Goal: Task Accomplishment & Management: Use online tool/utility

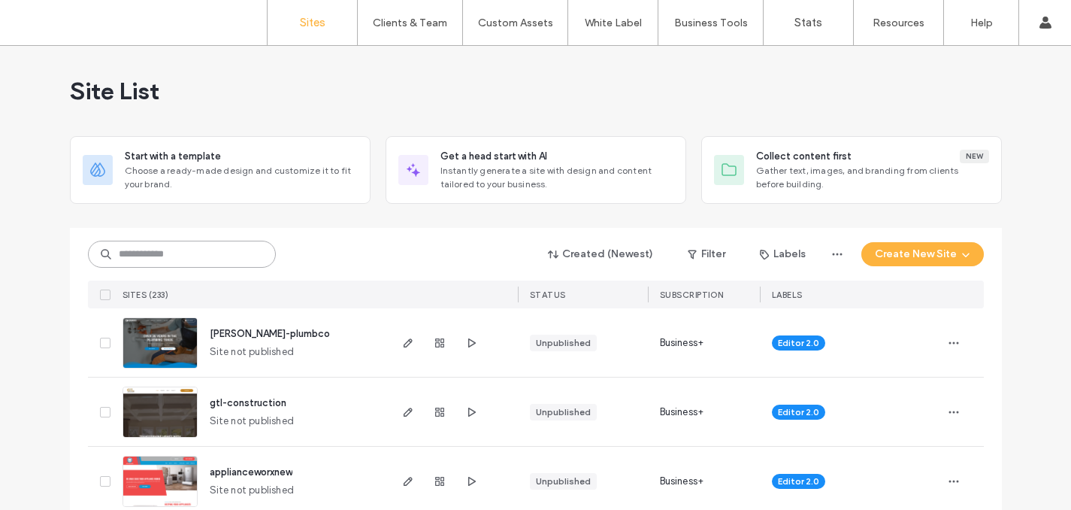
click at [179, 258] on input at bounding box center [182, 254] width 188 height 27
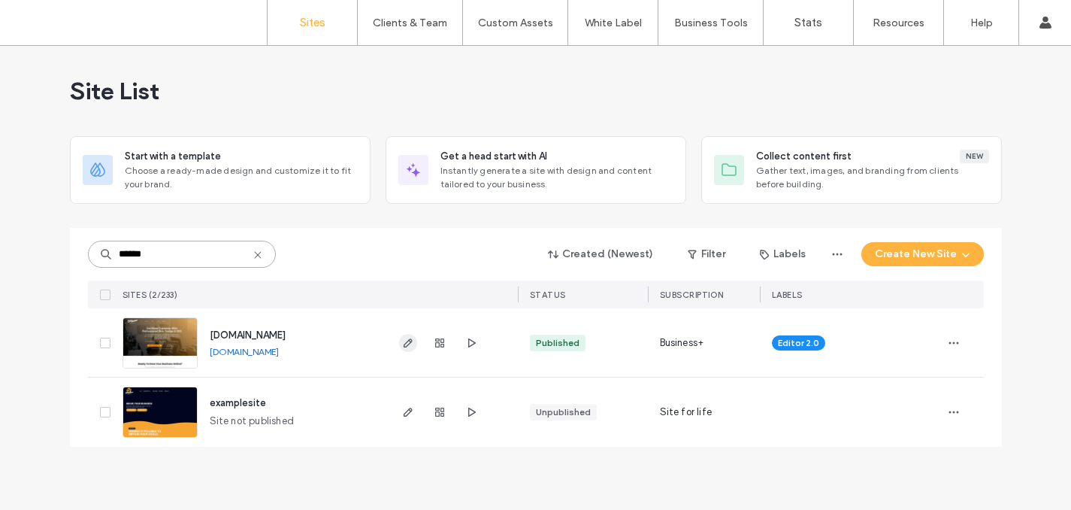
type input "******"
click at [408, 345] on icon "button" at bounding box center [408, 343] width 12 height 12
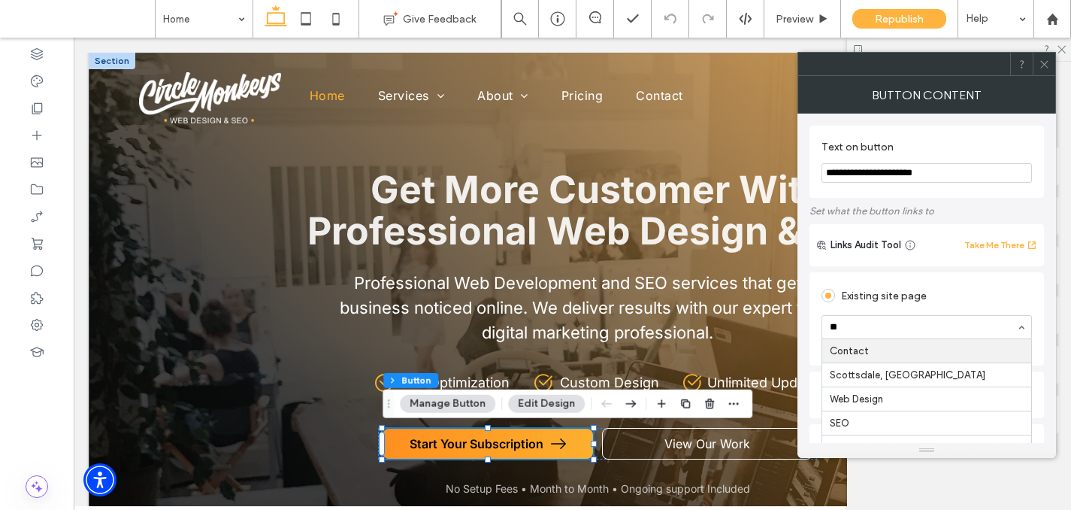
type input "***"
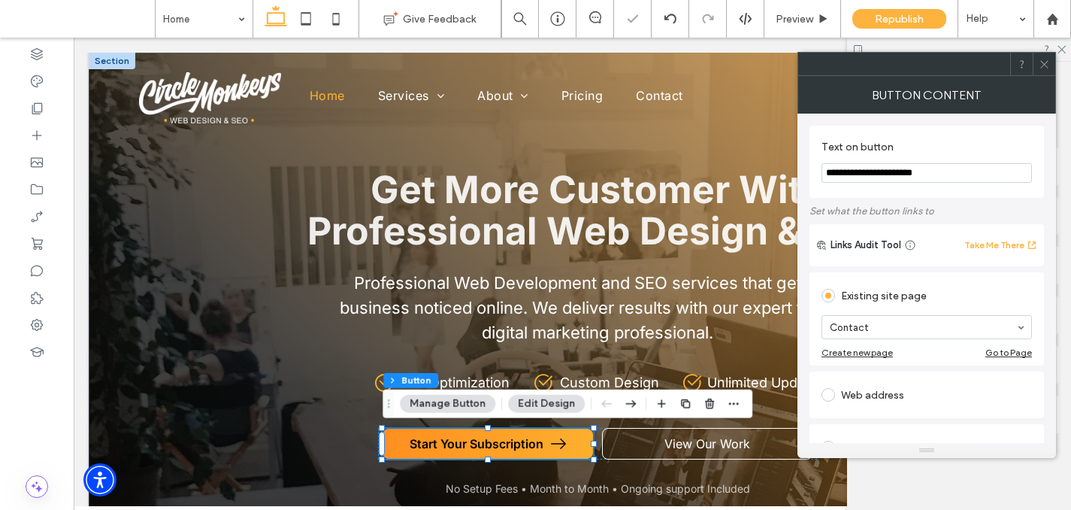
click at [1042, 62] on icon at bounding box center [1044, 64] width 11 height 11
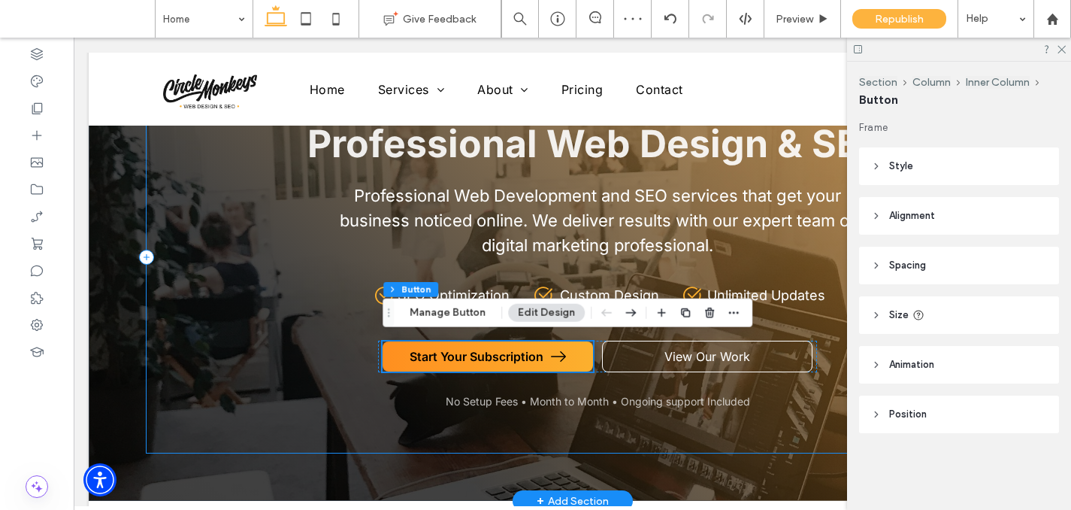
scroll to position [109, 0]
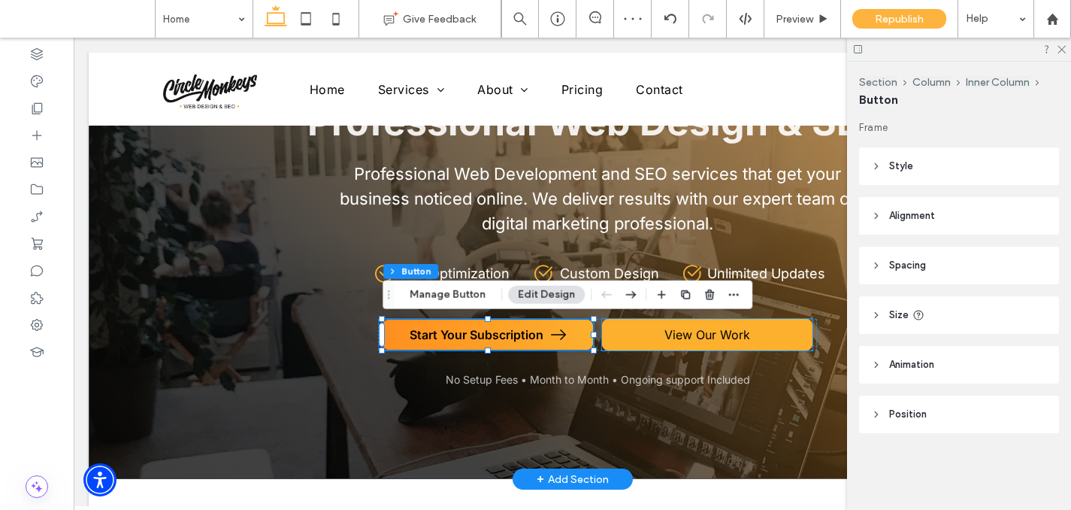
click at [729, 338] on span "View Our Work" at bounding box center [708, 334] width 86 height 15
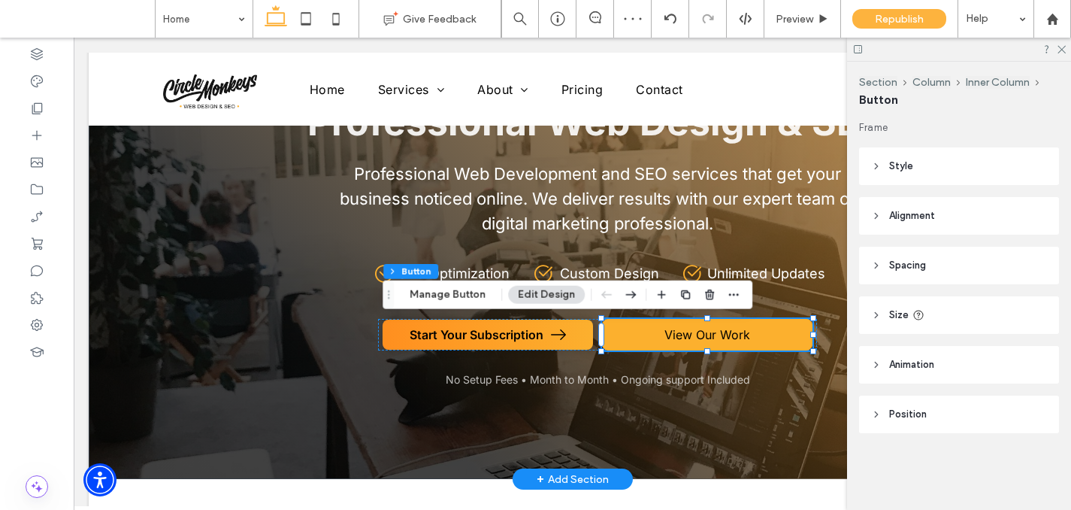
click at [729, 338] on span "View Our Work" at bounding box center [708, 334] width 86 height 15
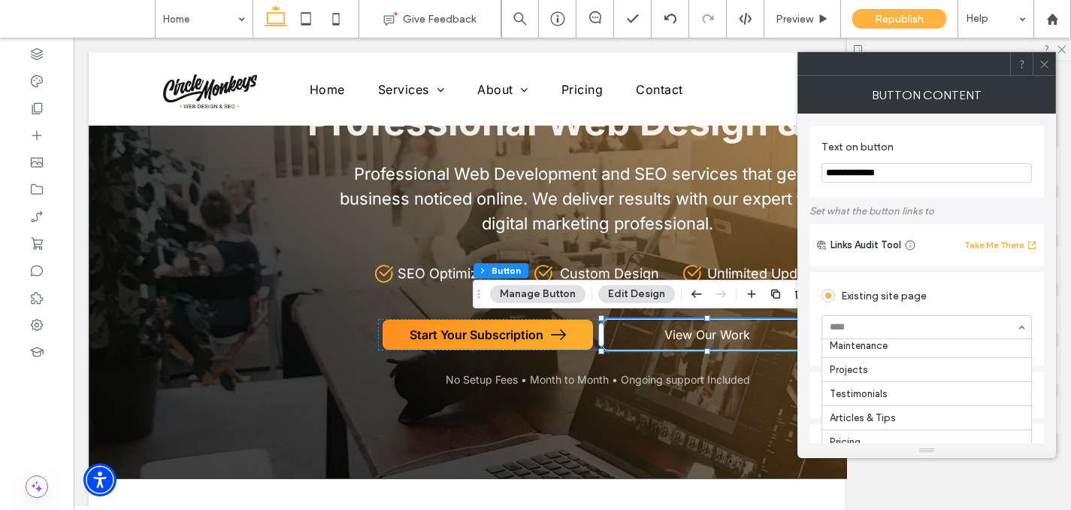
scroll to position [94, 0]
click at [1041, 68] on icon at bounding box center [1044, 64] width 11 height 11
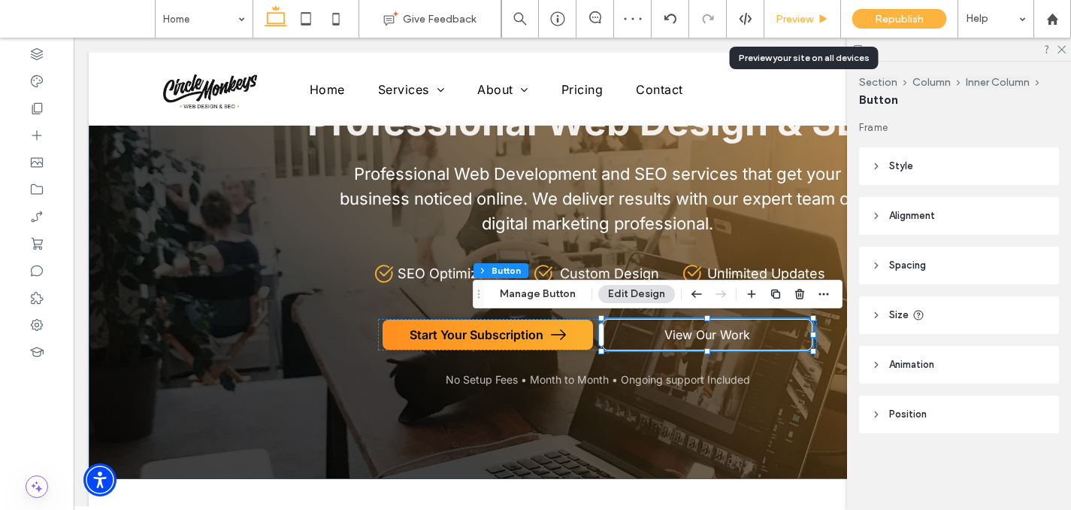
click at [795, 27] on div "Preview" at bounding box center [803, 19] width 77 height 38
click at [799, 13] on span "Preview" at bounding box center [795, 19] width 38 height 13
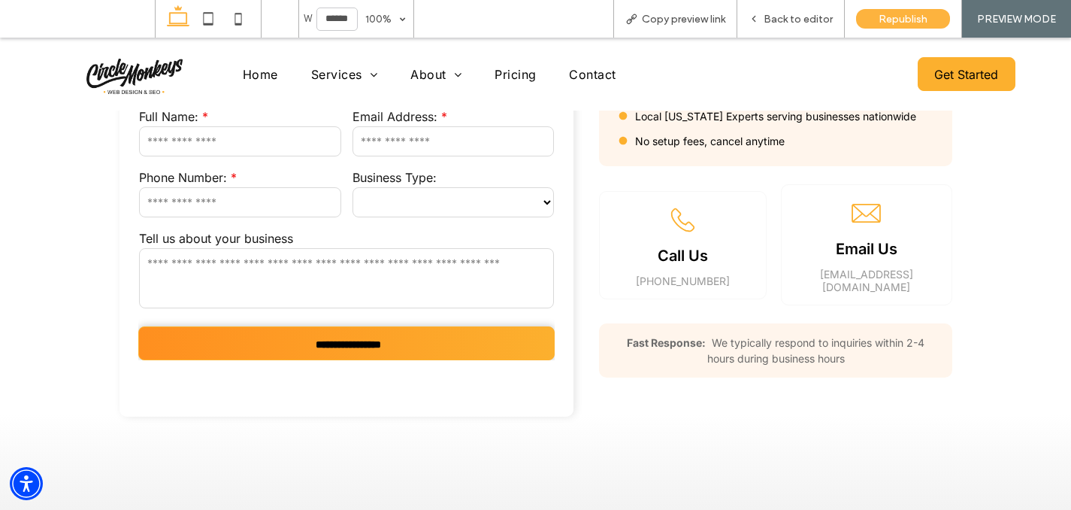
scroll to position [844, 0]
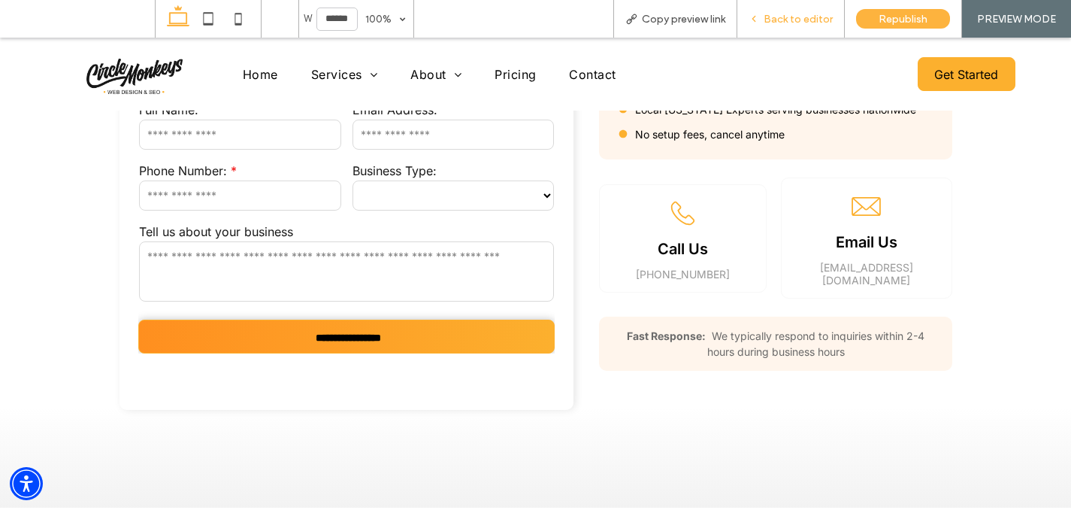
click at [810, 34] on div "Back to editor" at bounding box center [792, 19] width 108 height 38
click at [780, 17] on span "Back to editor" at bounding box center [798, 19] width 69 height 13
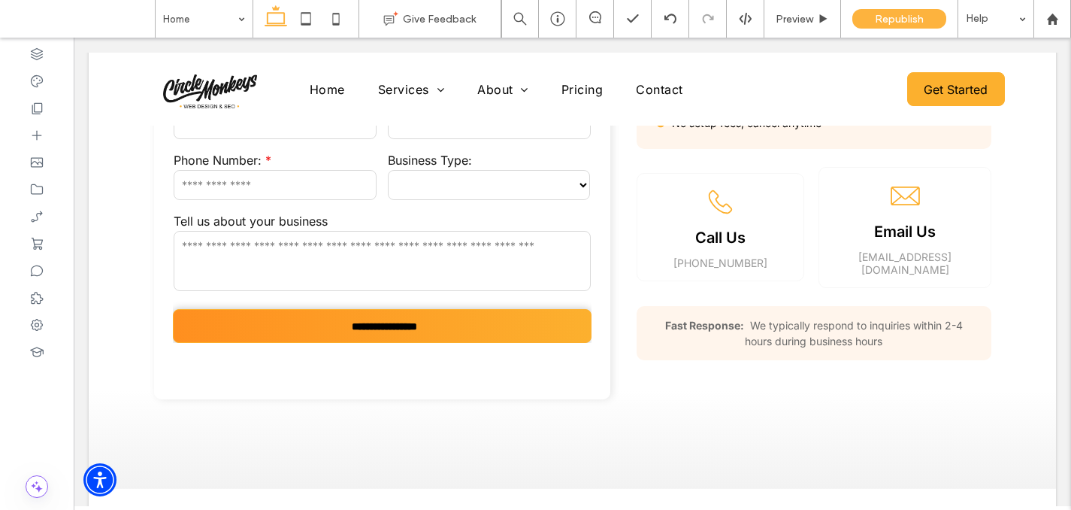
scroll to position [825, 0]
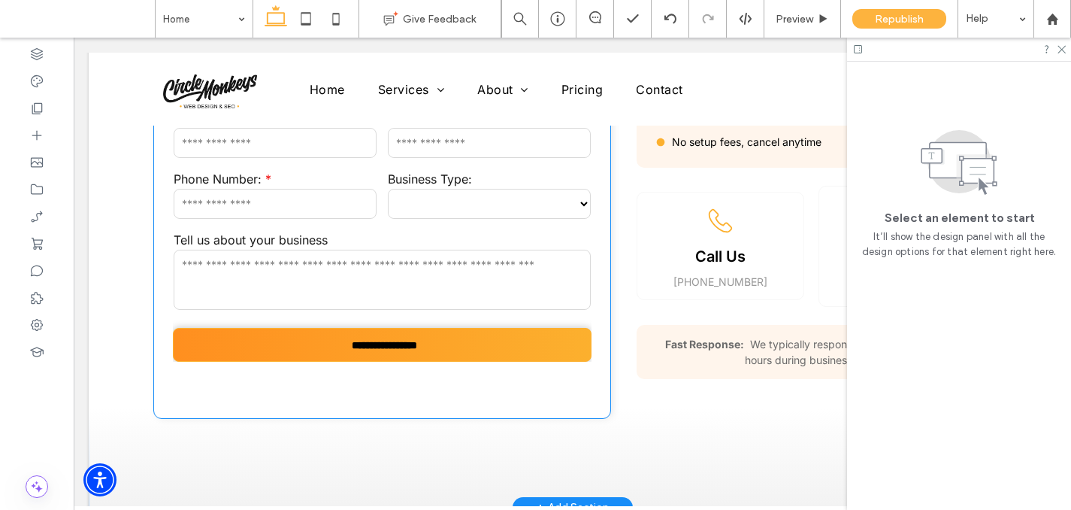
click at [480, 165] on div "**********" at bounding box center [490, 195] width 214 height 61
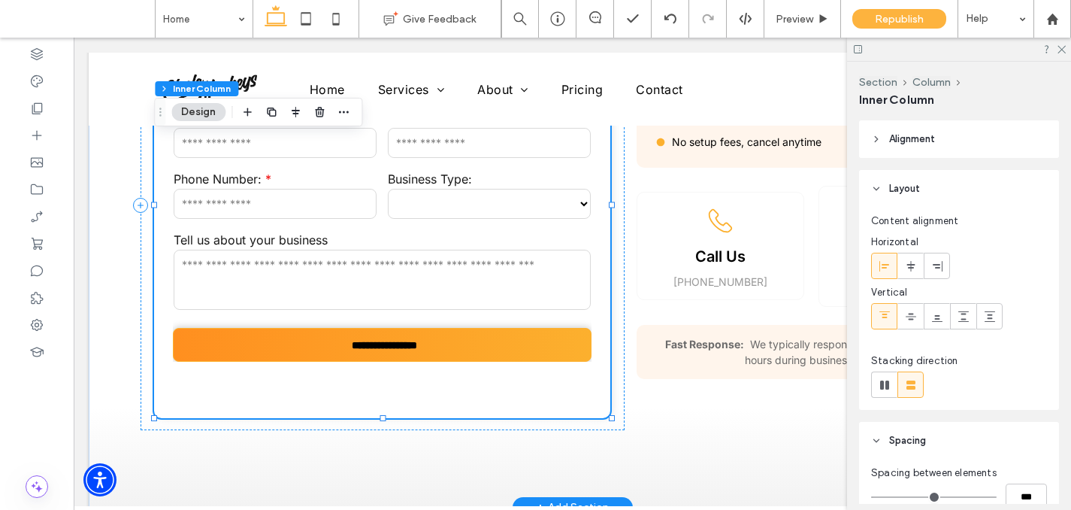
click at [480, 165] on div "**********" at bounding box center [490, 195] width 214 height 61
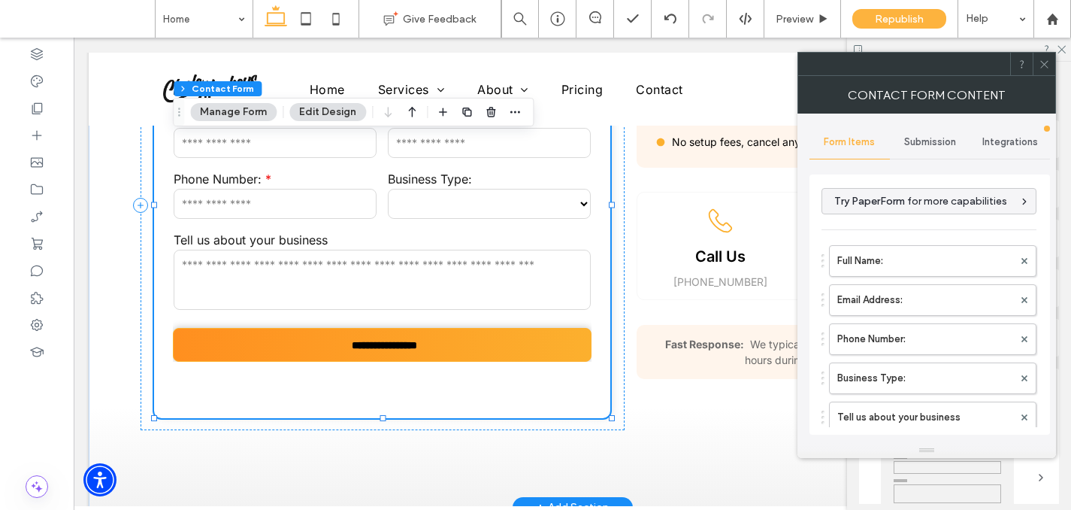
type input "**********"
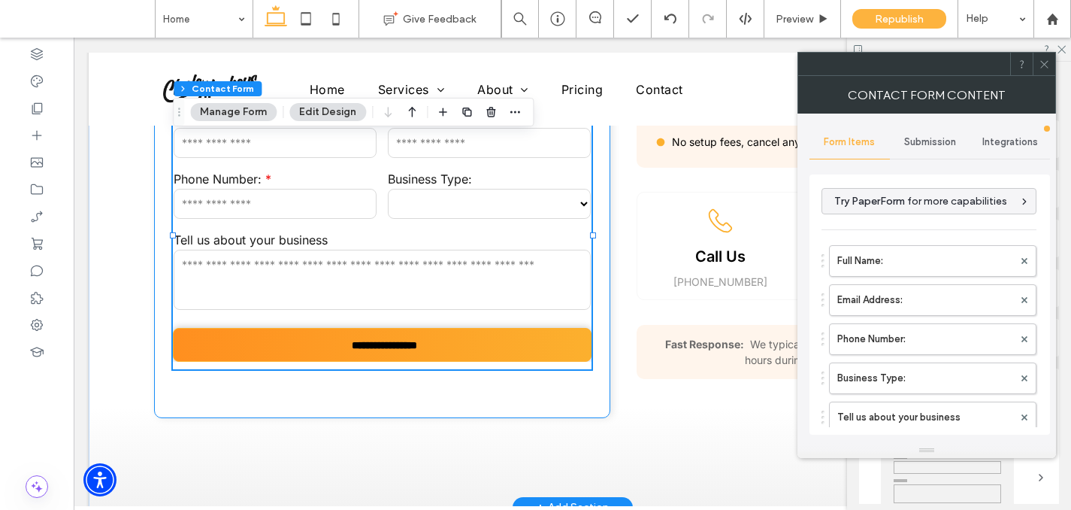
type input "*"
type input "***"
type input "*"
type input "***"
type input "*"
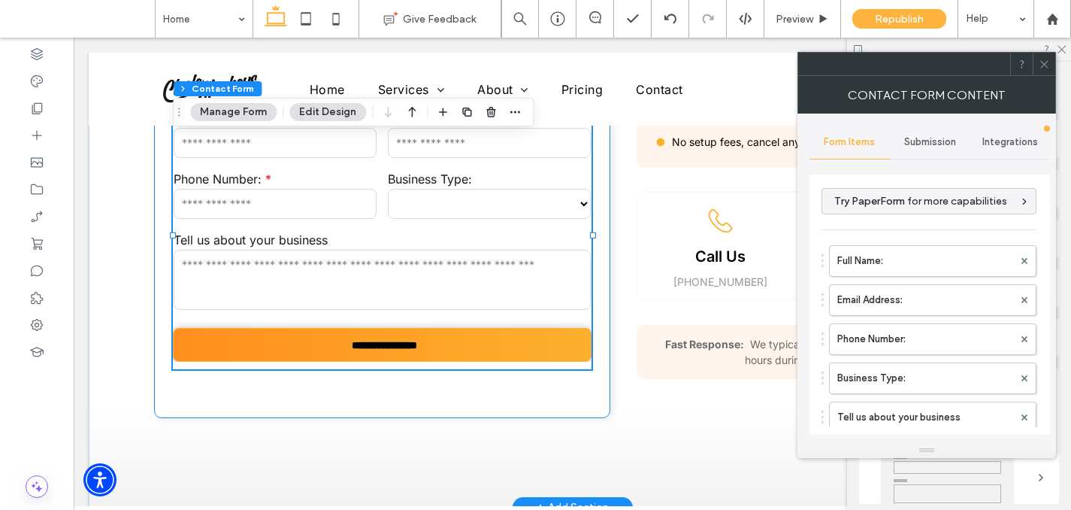
type input "*"
click at [929, 147] on span "Submission" at bounding box center [931, 142] width 52 height 12
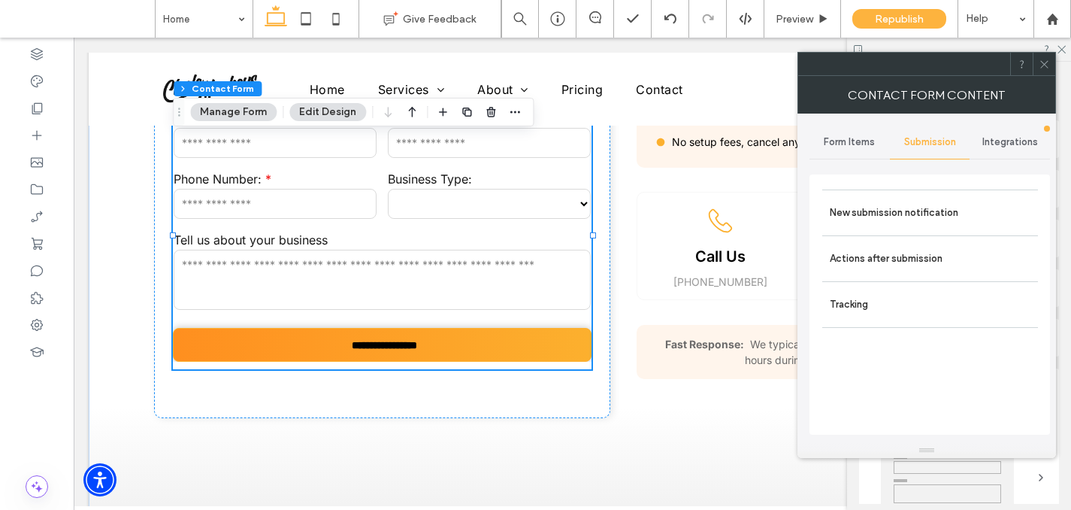
click at [929, 162] on div "New submission notification Actions after submission Tracking" at bounding box center [930, 302] width 241 height 280
click at [925, 210] on label "New submission notification" at bounding box center [930, 213] width 201 height 30
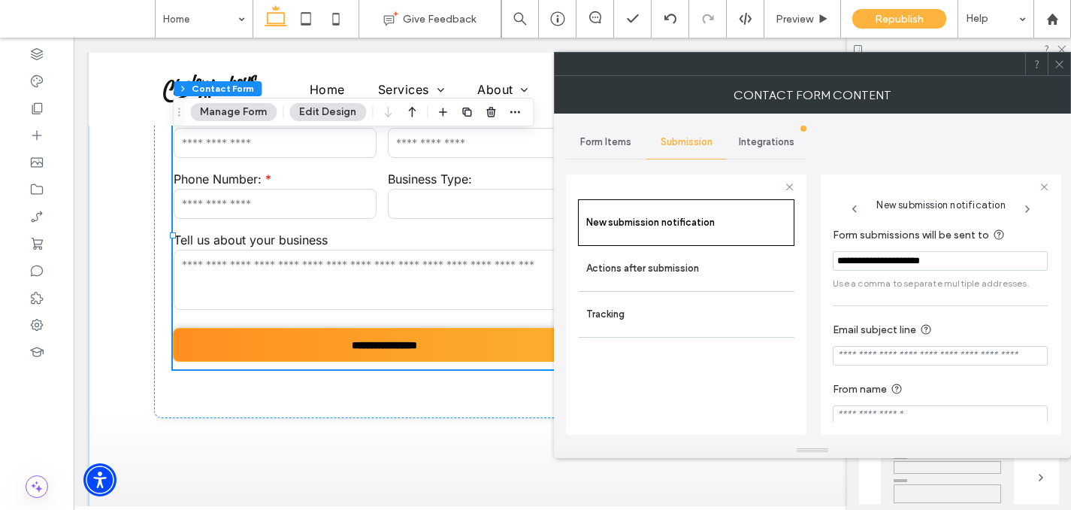
click at [881, 358] on input "Email subject line" at bounding box center [940, 356] width 215 height 20
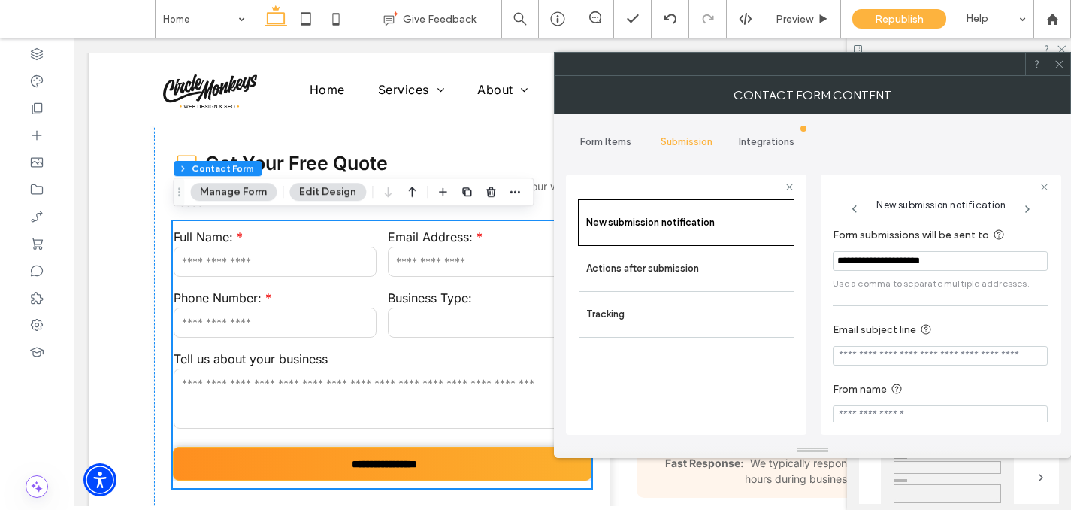
scroll to position [693, 0]
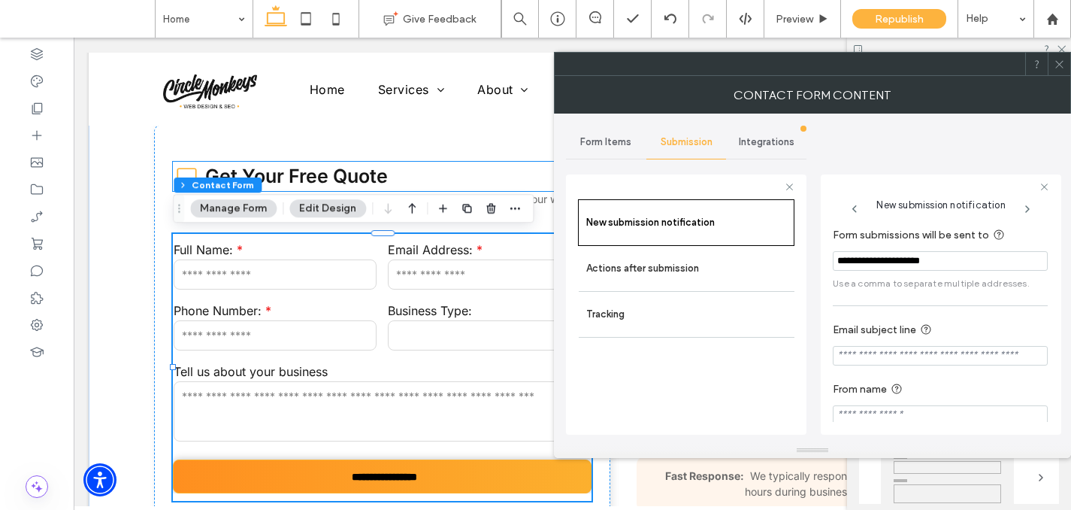
click at [290, 168] on span "Get Your Free Quote" at bounding box center [296, 176] width 183 height 23
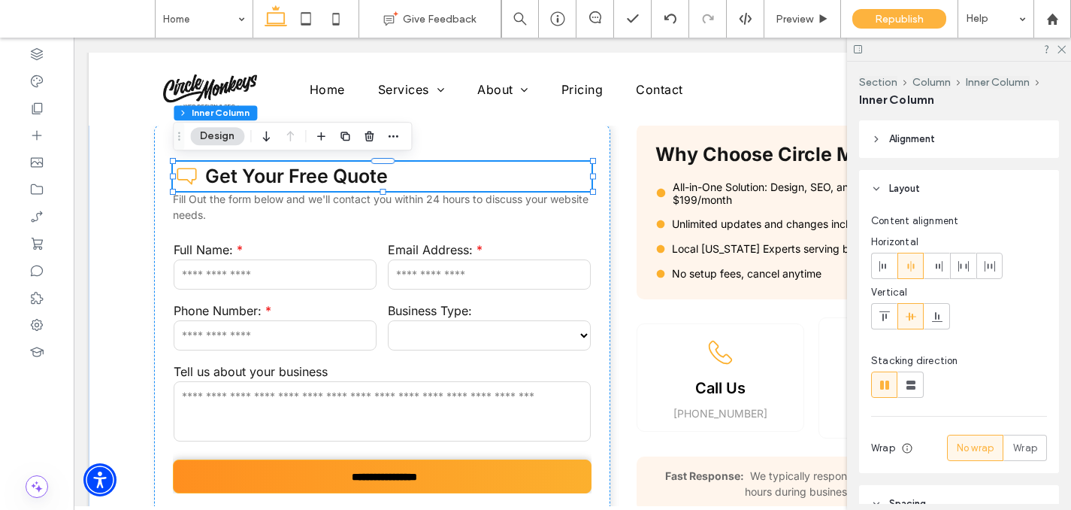
click at [308, 171] on span "Get Your Free Quote" at bounding box center [296, 176] width 183 height 23
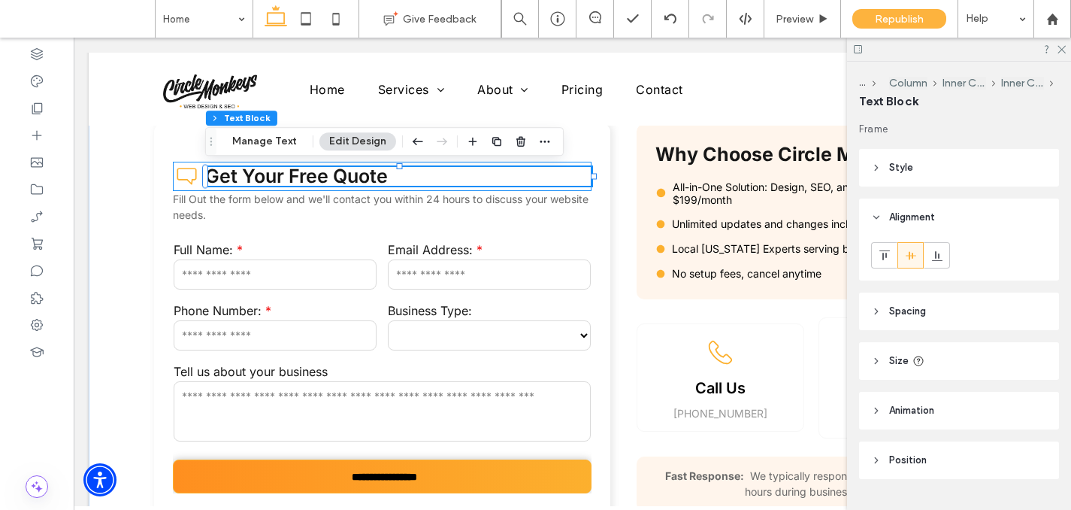
click at [308, 171] on div "Get Your Free Quote" at bounding box center [398, 176] width 387 height 19
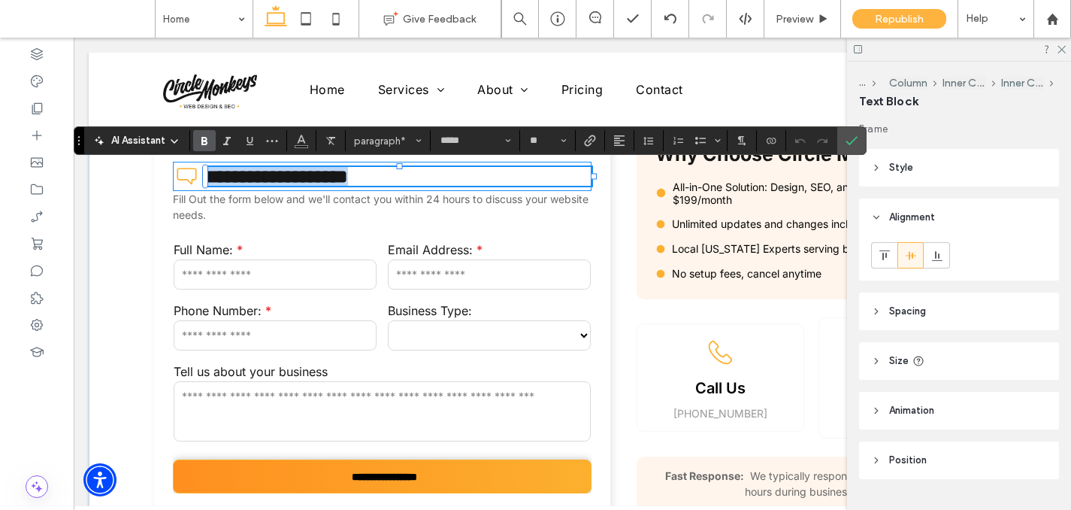
click at [293, 175] on span "**********" at bounding box center [276, 176] width 143 height 19
drag, startPoint x: 290, startPoint y: 175, endPoint x: 384, endPoint y: 180, distance: 94.1
click at [348, 180] on span "**********" at bounding box center [276, 176] width 143 height 19
click at [289, 176] on span "**********" at bounding box center [265, 176] width 120 height 19
click at [459, 183] on p "**********" at bounding box center [398, 176] width 387 height 19
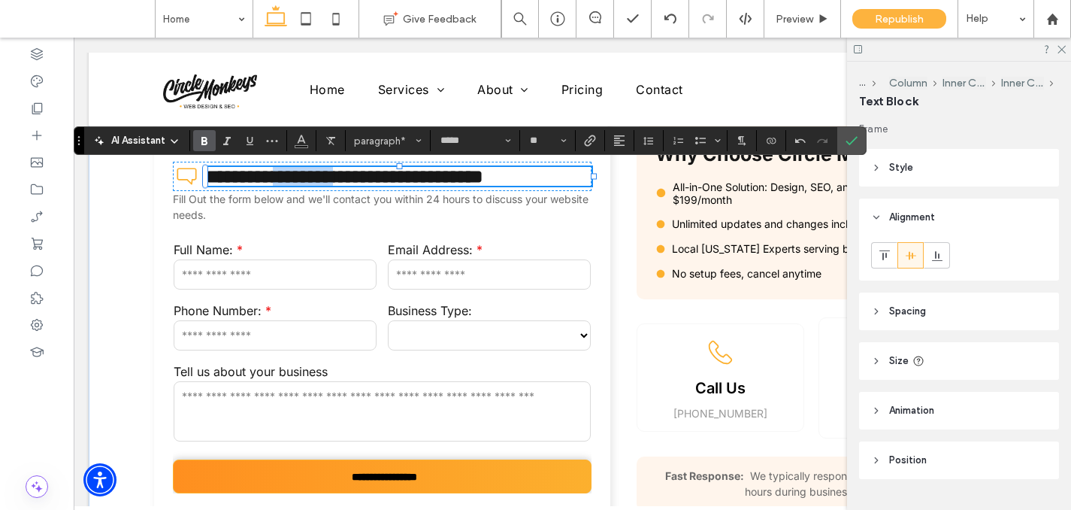
drag, startPoint x: 362, startPoint y: 177, endPoint x: 288, endPoint y: 174, distance: 73.8
click at [288, 174] on span "**********" at bounding box center [344, 176] width 278 height 19
click at [420, 176] on span "**********" at bounding box center [344, 176] width 278 height 19
click at [853, 144] on icon "Confirm" at bounding box center [852, 141] width 12 height 12
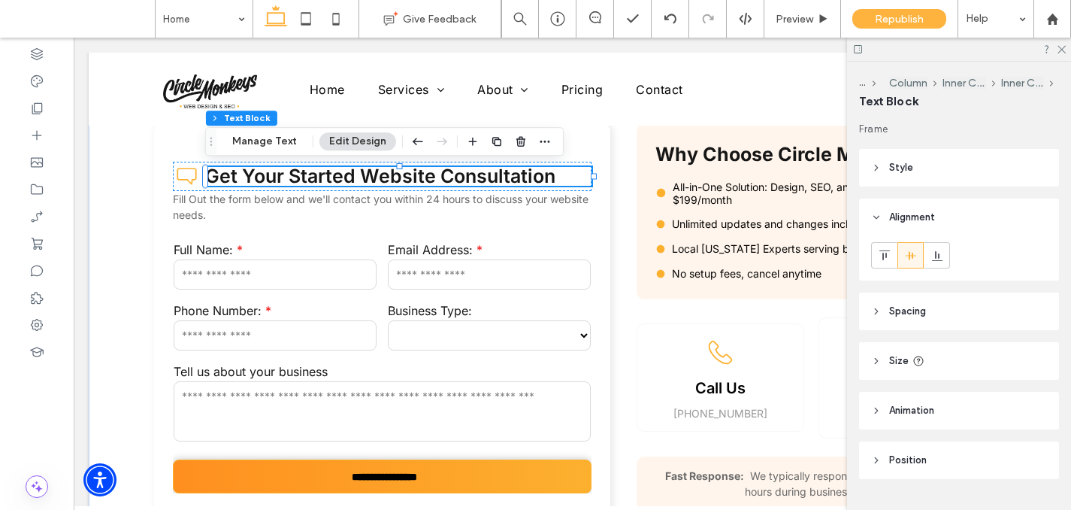
click at [349, 183] on span "Get Your Started Website Consultation" at bounding box center [380, 176] width 350 height 23
click at [349, 183] on span "**********" at bounding box center [344, 176] width 278 height 19
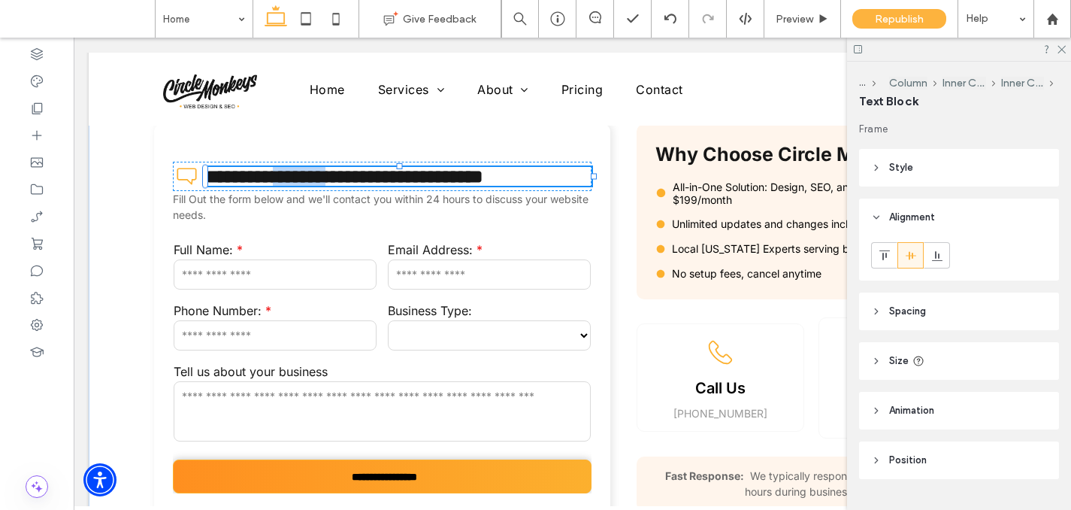
type input "*****"
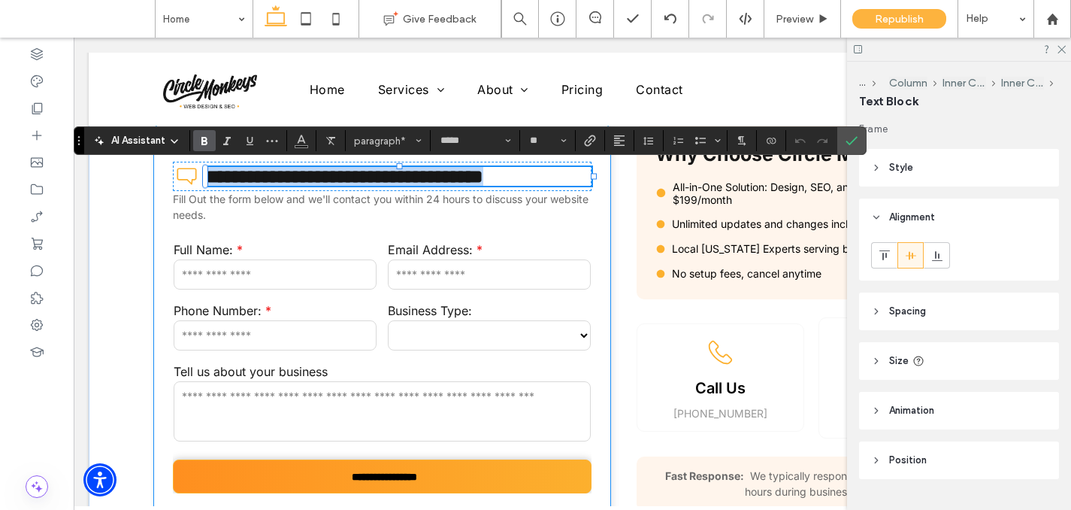
drag, startPoint x: 554, startPoint y: 176, endPoint x: 158, endPoint y: 171, distance: 396.3
click at [158, 171] on div "**********" at bounding box center [382, 337] width 456 height 426
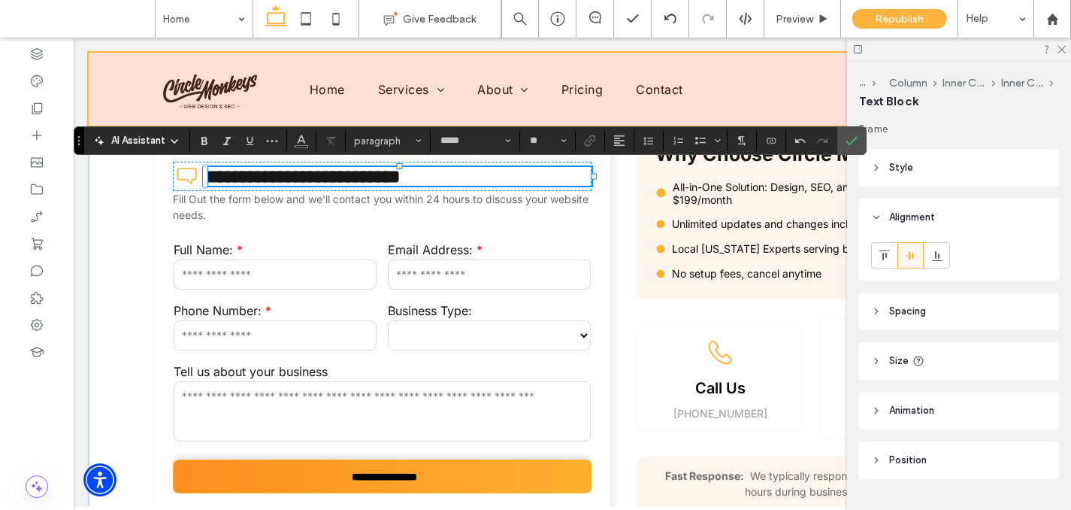
type input "**"
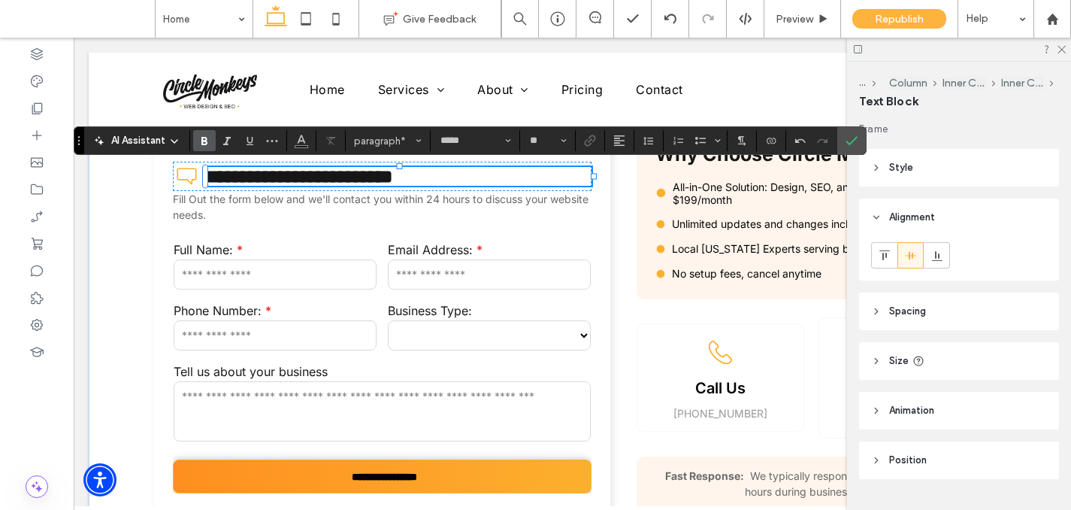
click at [215, 178] on span "**********" at bounding box center [299, 176] width 188 height 19
click at [847, 135] on icon "Confirm" at bounding box center [852, 141] width 12 height 12
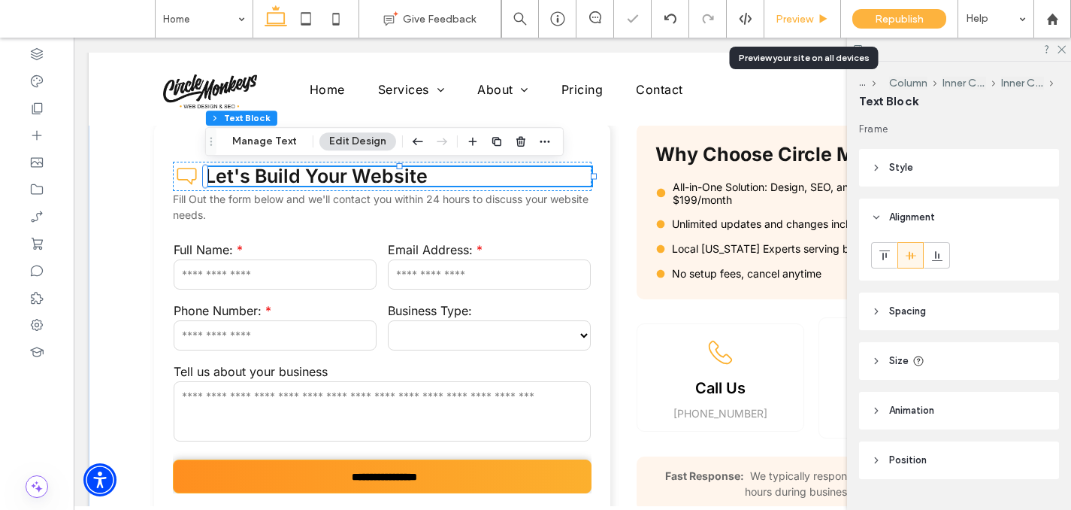
click at [809, 17] on span "Preview" at bounding box center [795, 19] width 38 height 13
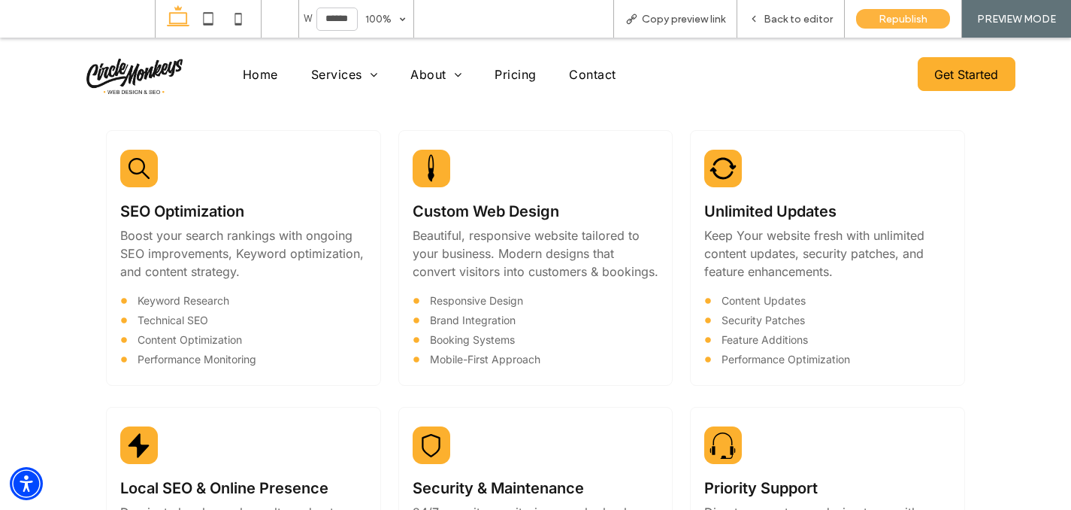
scroll to position [1503, 0]
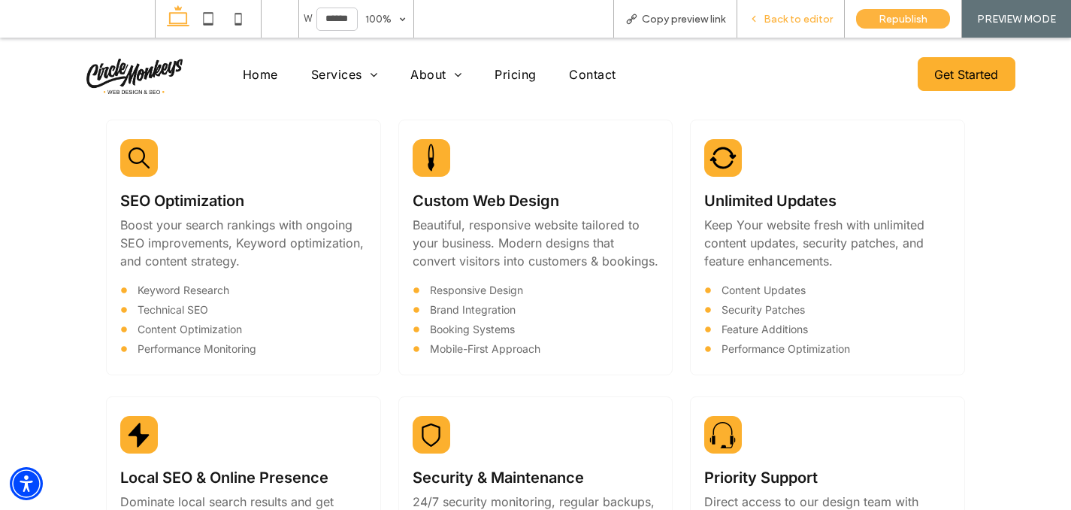
click at [790, 14] on span "Back to editor" at bounding box center [798, 19] width 69 height 13
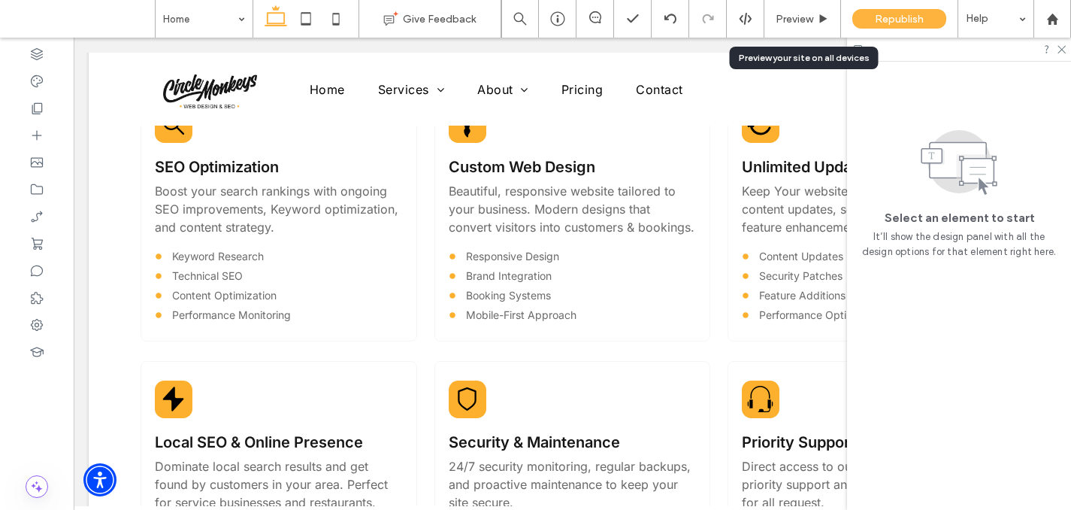
scroll to position [1471, 0]
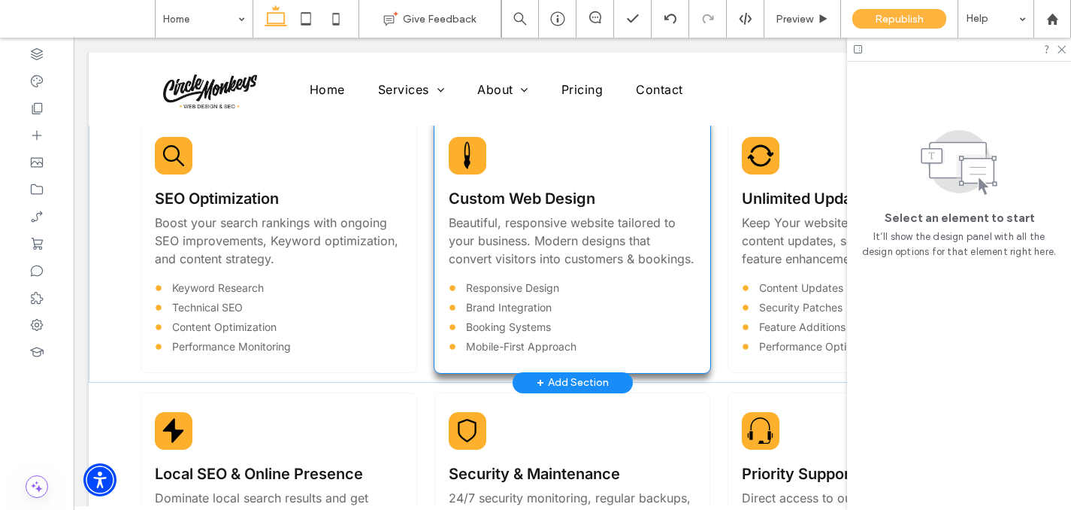
click at [631, 162] on div "Custom Web Design Beautiful, responsive website tailored to your business. Mode…" at bounding box center [573, 245] width 277 height 256
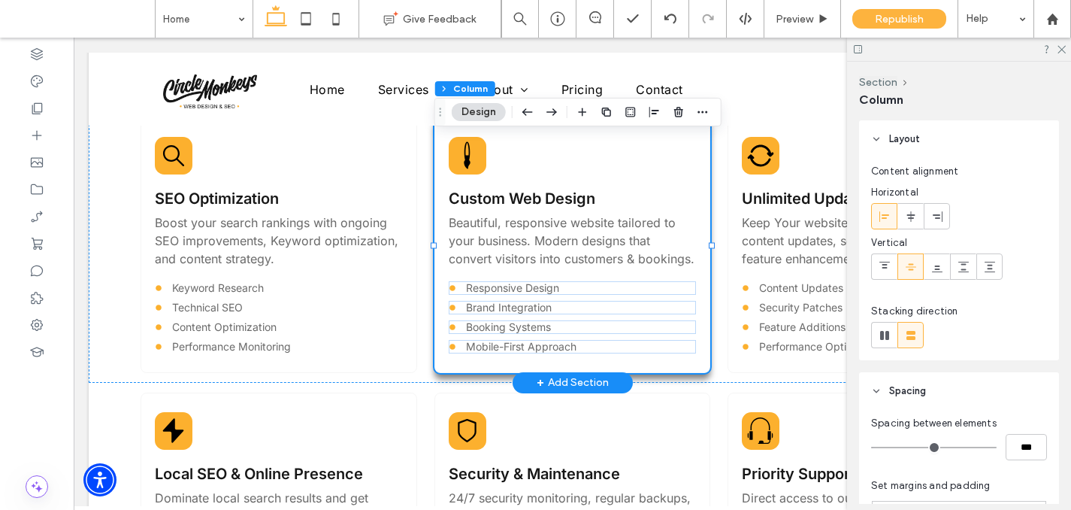
click at [633, 173] on div "Custom Web Design Beautiful, responsive website tailored to your business. Mode…" at bounding box center [573, 245] width 277 height 256
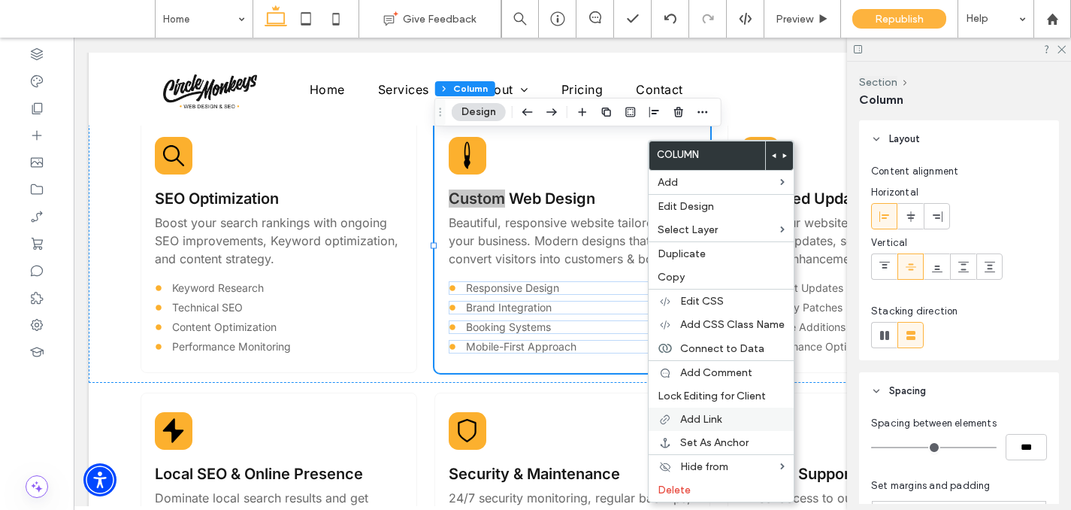
click at [682, 421] on span "Add Link" at bounding box center [700, 419] width 41 height 13
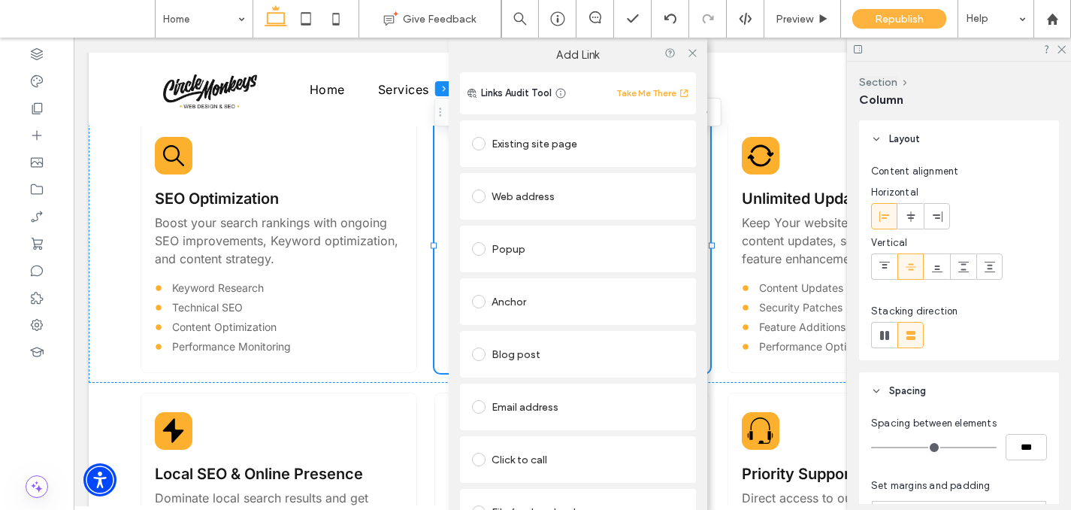
click at [528, 143] on div "Existing site page" at bounding box center [578, 144] width 212 height 24
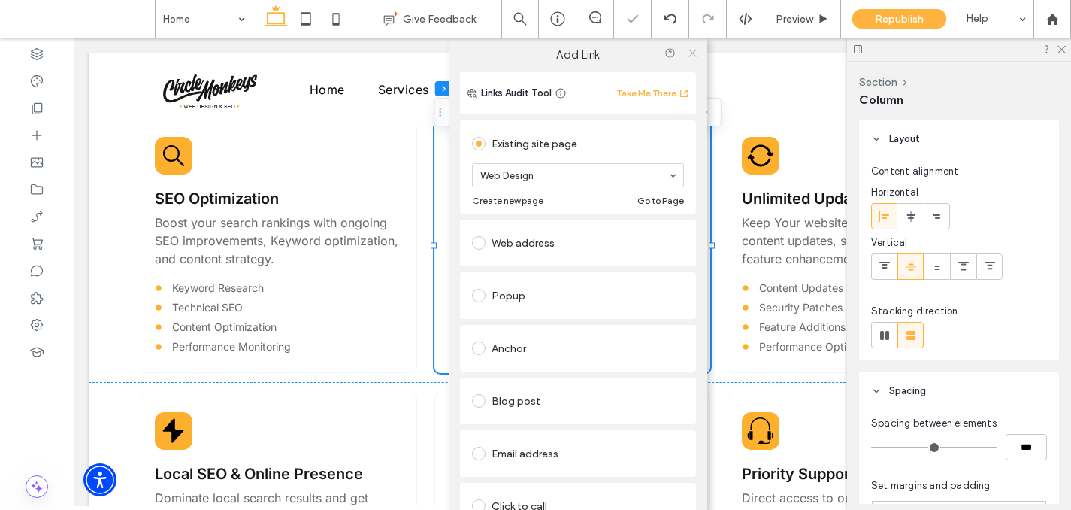
click at [691, 56] on icon at bounding box center [691, 52] width 11 height 11
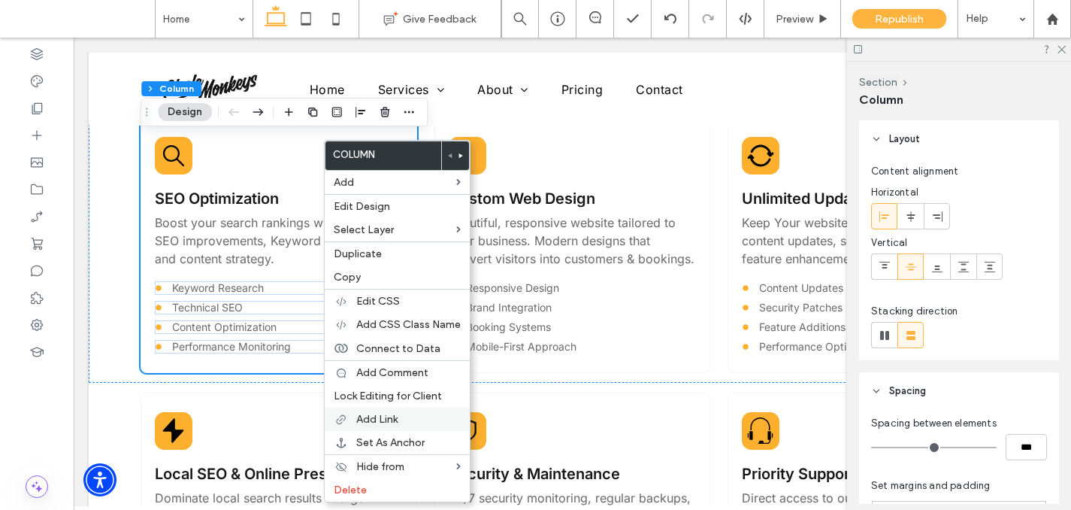
click at [377, 423] on span "Add Link" at bounding box center [376, 419] width 41 height 13
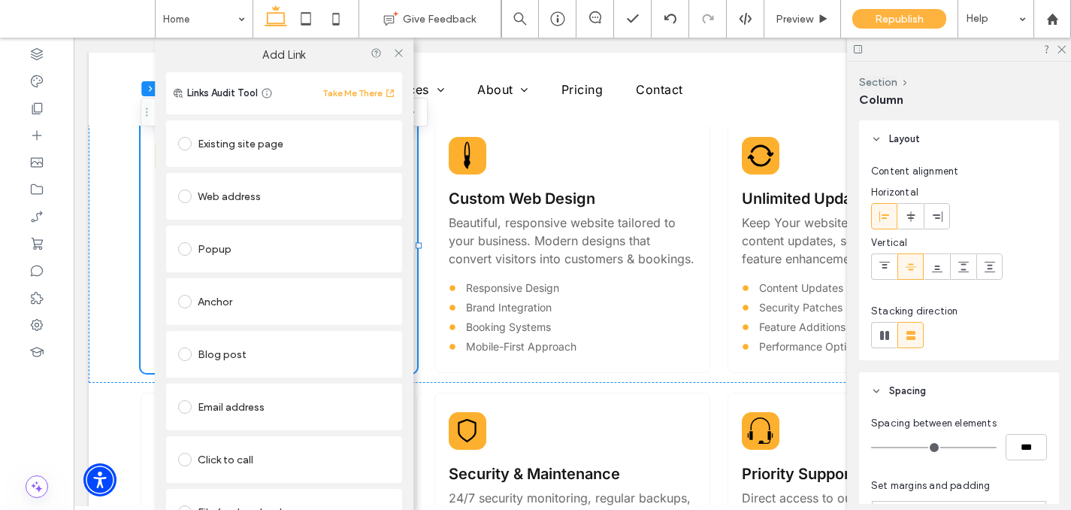
click at [247, 149] on div "Existing site page" at bounding box center [284, 144] width 212 height 24
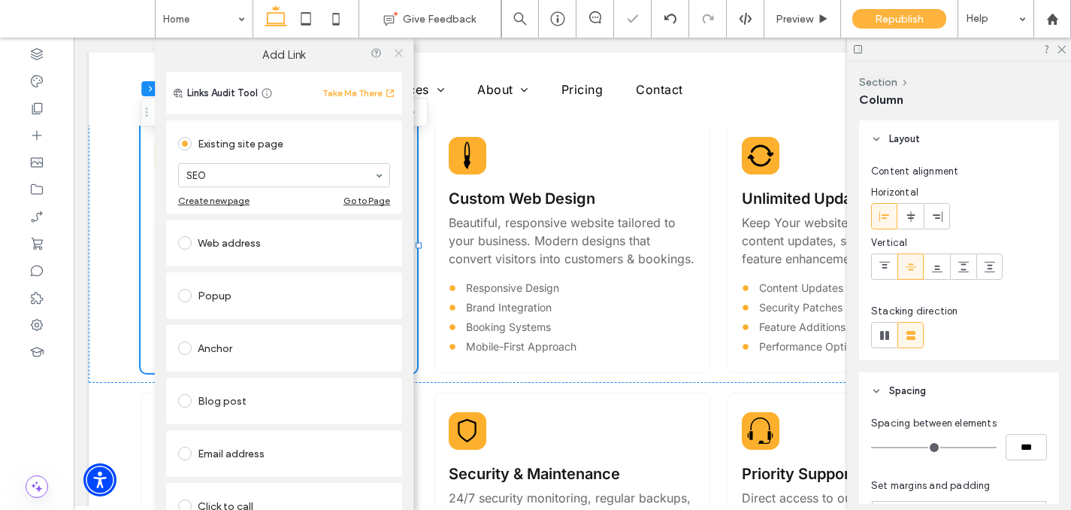
click at [393, 53] on icon at bounding box center [398, 52] width 11 height 11
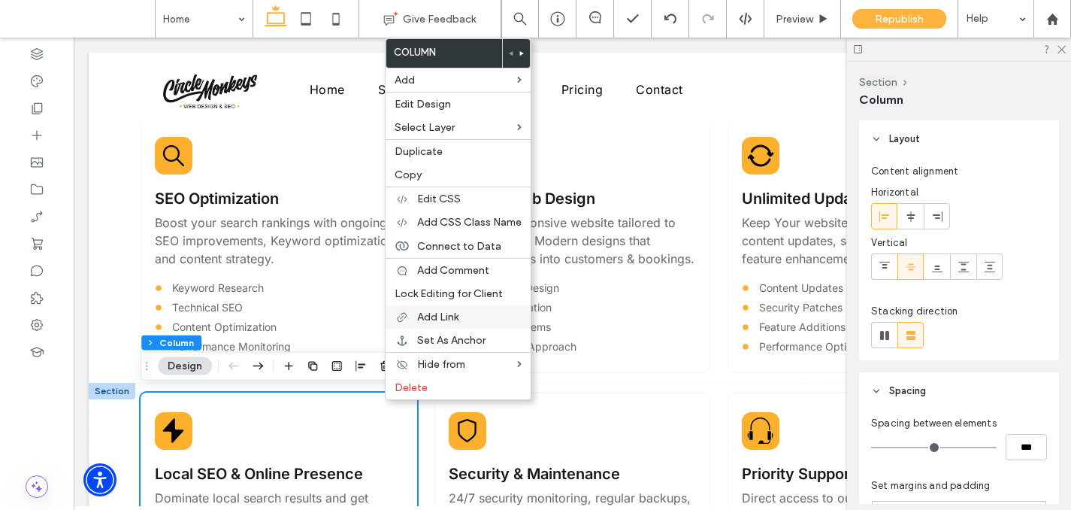
click at [447, 319] on span "Add Link" at bounding box center [437, 317] width 41 height 13
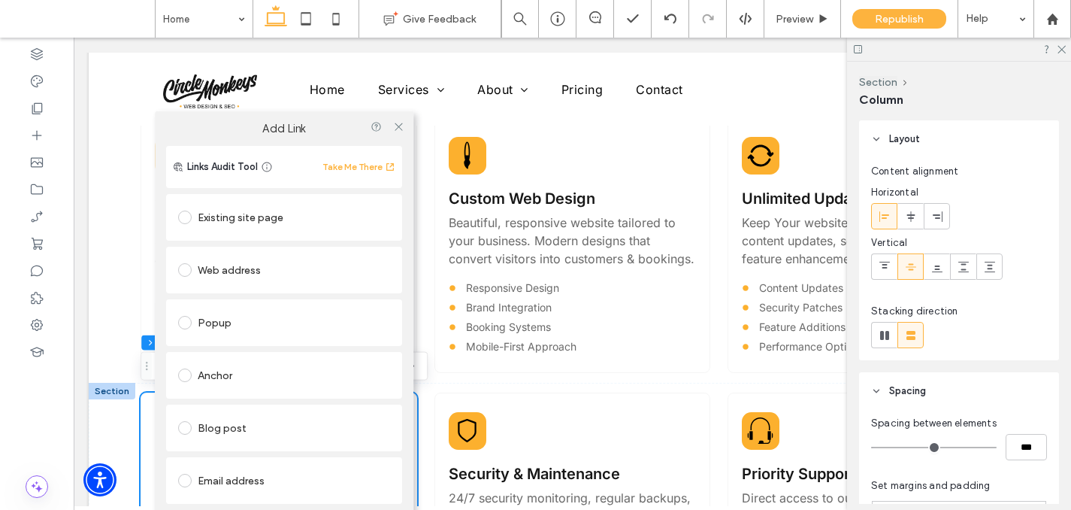
click at [222, 229] on div "Existing site page" at bounding box center [284, 217] width 212 height 24
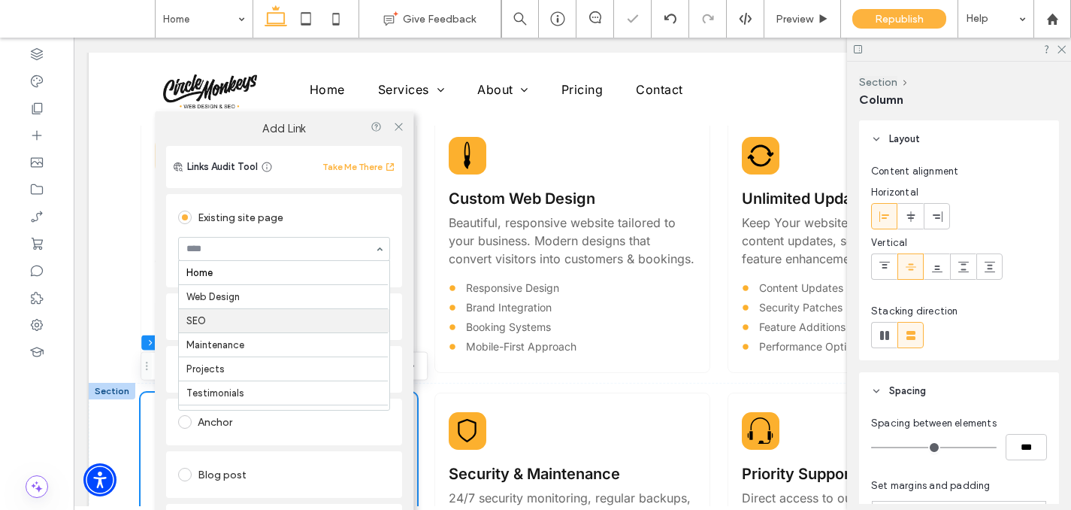
scroll to position [5, 0]
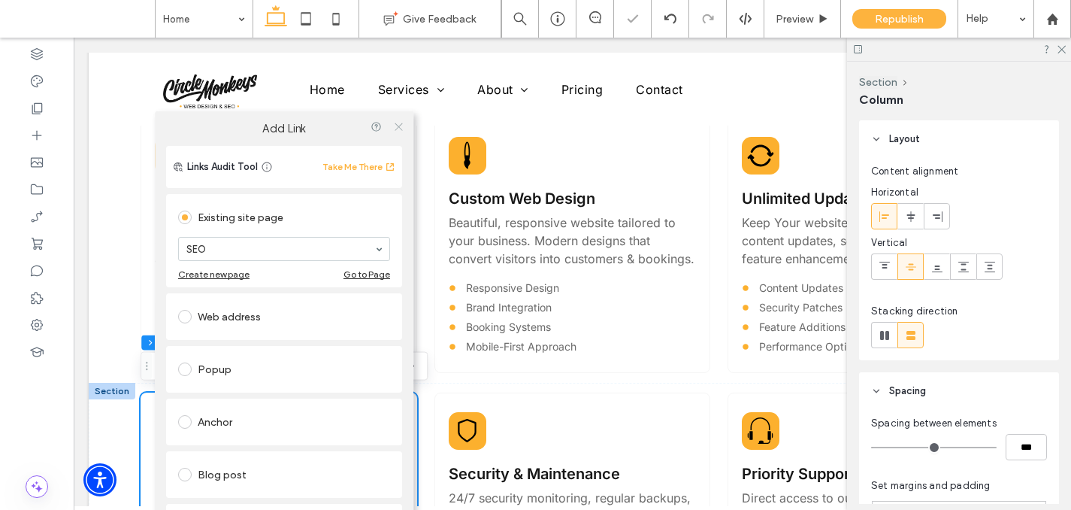
click at [396, 124] on icon at bounding box center [398, 125] width 11 height 11
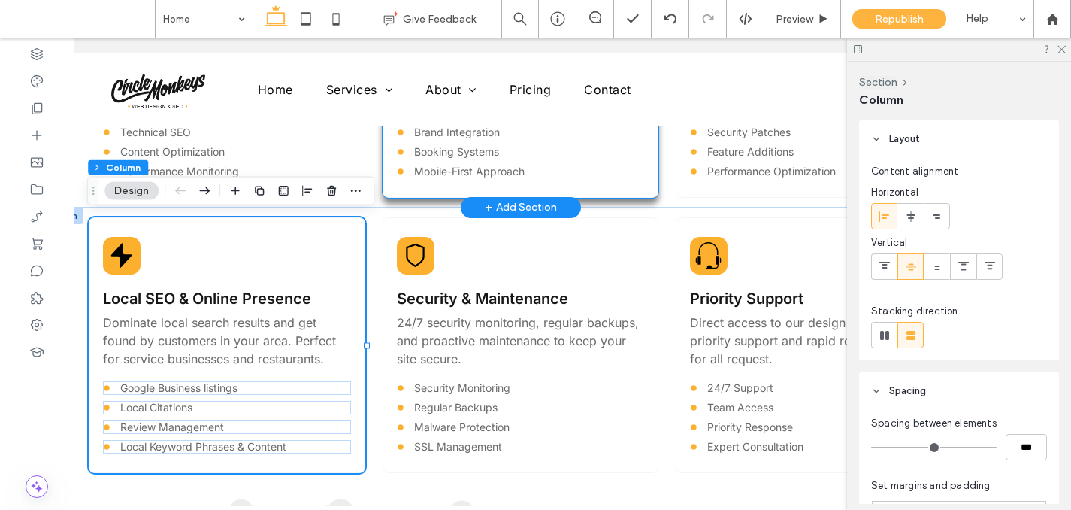
scroll to position [0, 58]
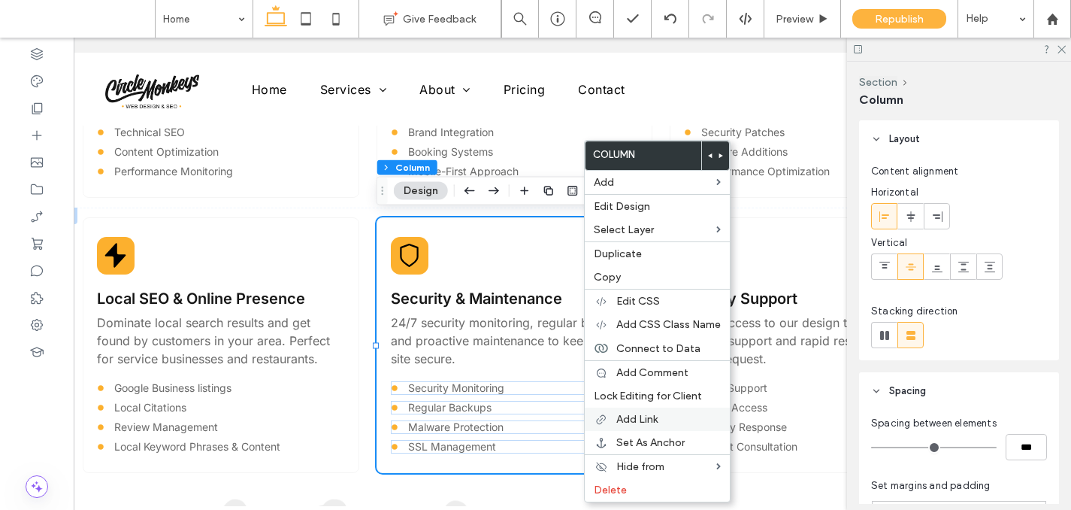
click at [646, 410] on div "Add Link" at bounding box center [657, 419] width 145 height 23
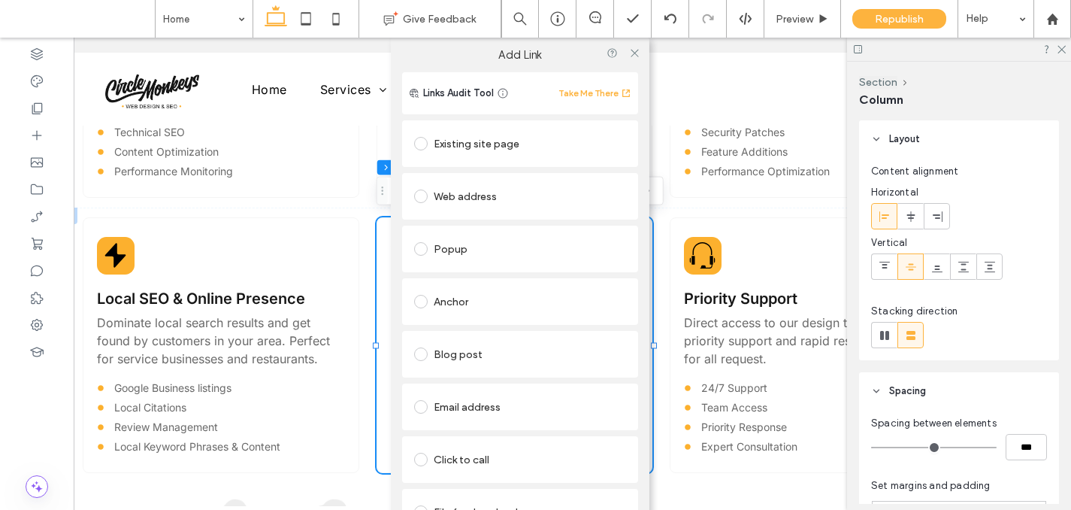
click at [473, 148] on div "Existing site page" at bounding box center [520, 144] width 212 height 24
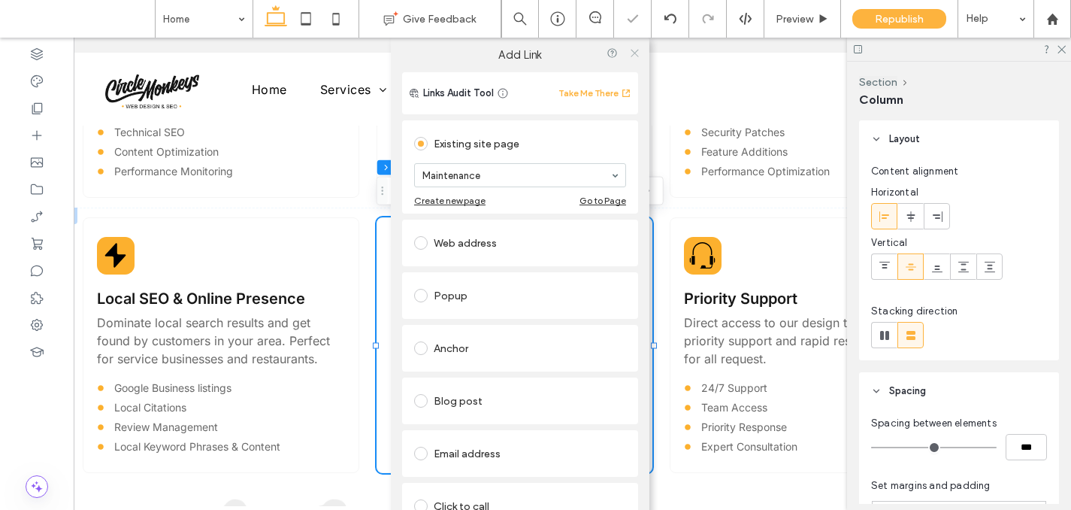
click at [629, 54] on icon at bounding box center [634, 52] width 11 height 11
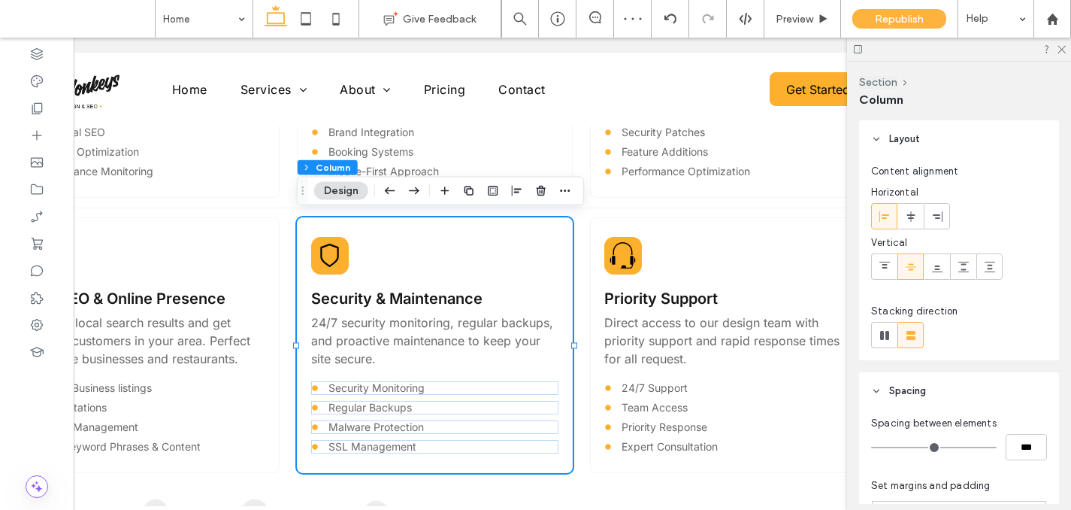
scroll to position [0, 142]
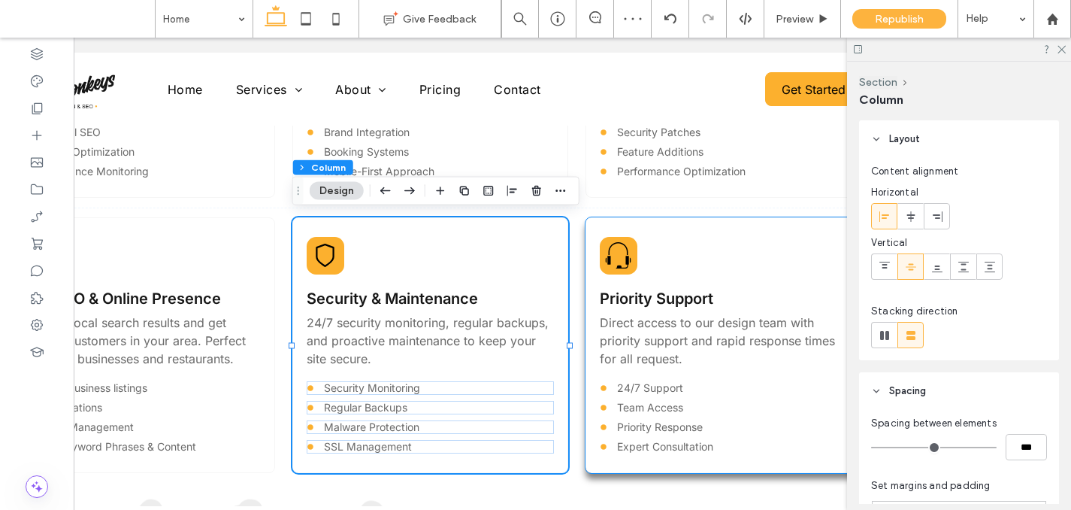
click at [691, 255] on div "Priority Support Direct access to our design team with priority support and rap…" at bounding box center [724, 345] width 277 height 256
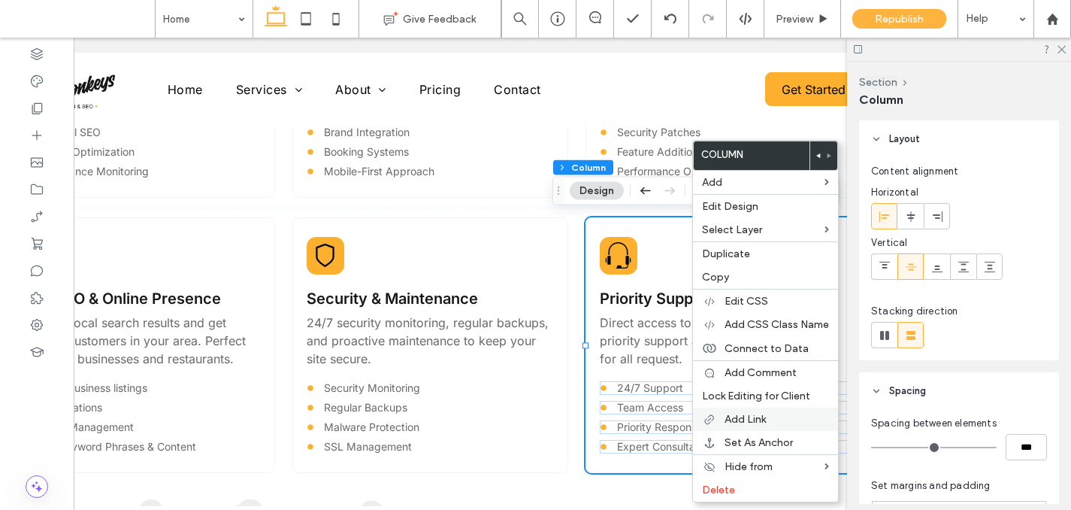
click at [744, 426] on div "Add Link" at bounding box center [765, 419] width 145 height 23
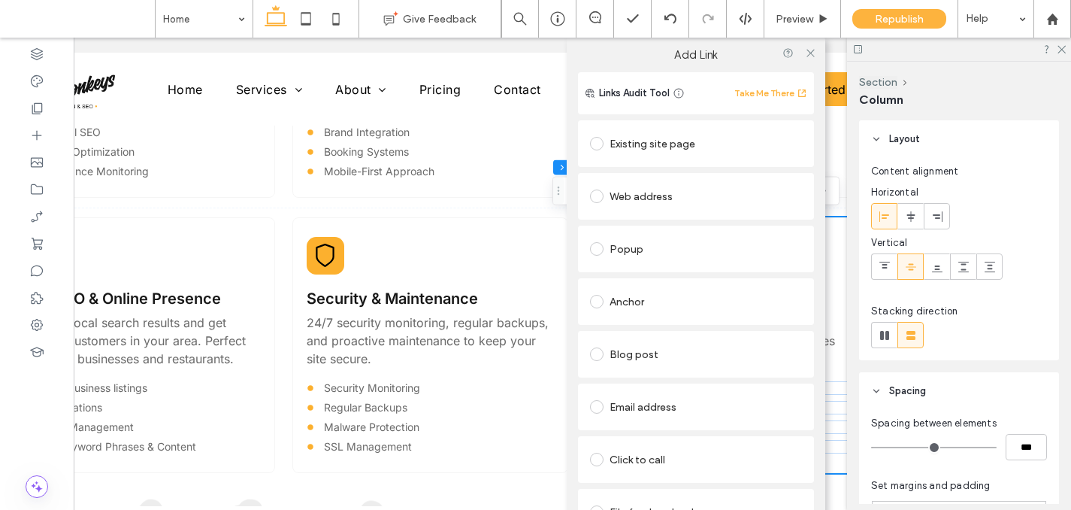
click at [638, 150] on div "Existing site page" at bounding box center [696, 144] width 212 height 24
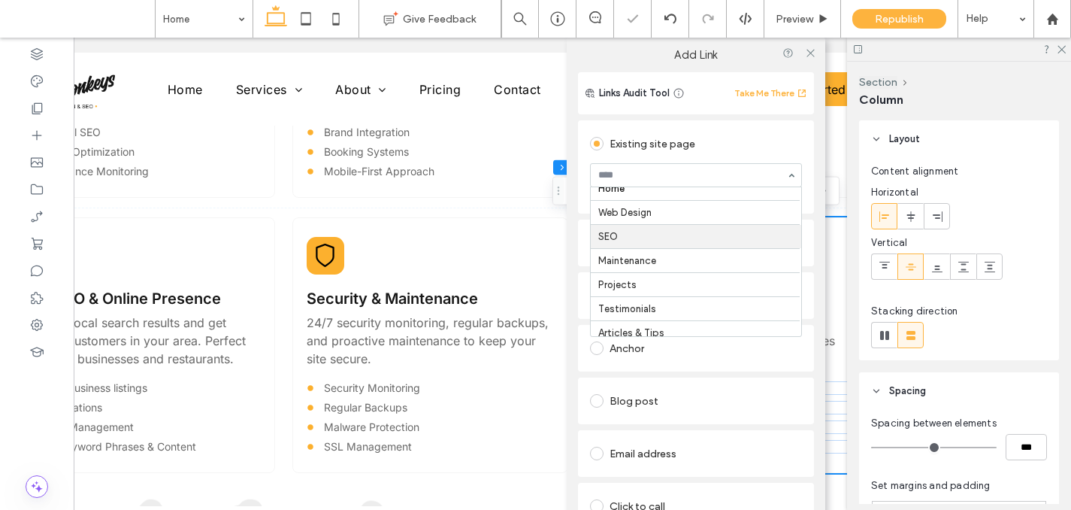
scroll to position [15, 0]
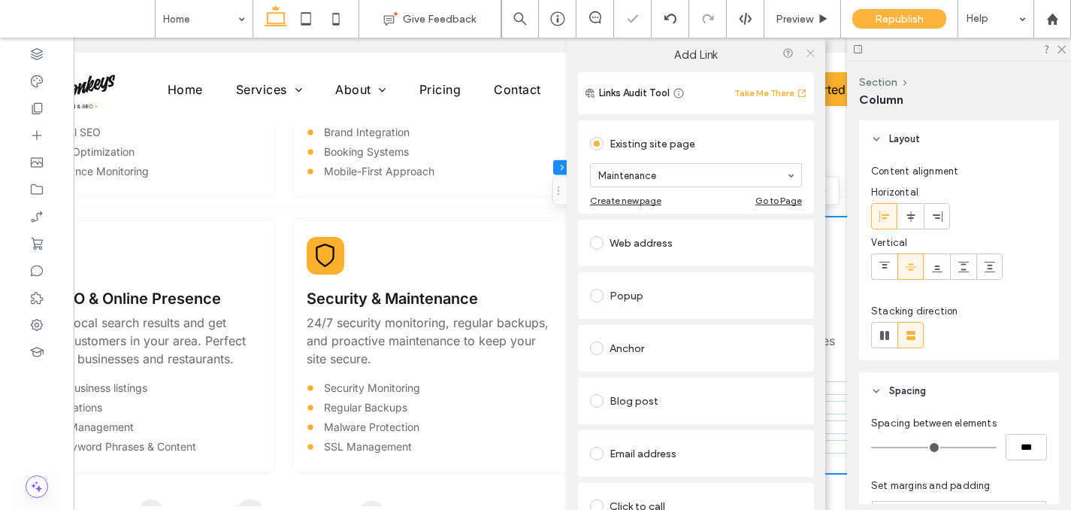
click at [807, 53] on use at bounding box center [811, 53] width 8 height 8
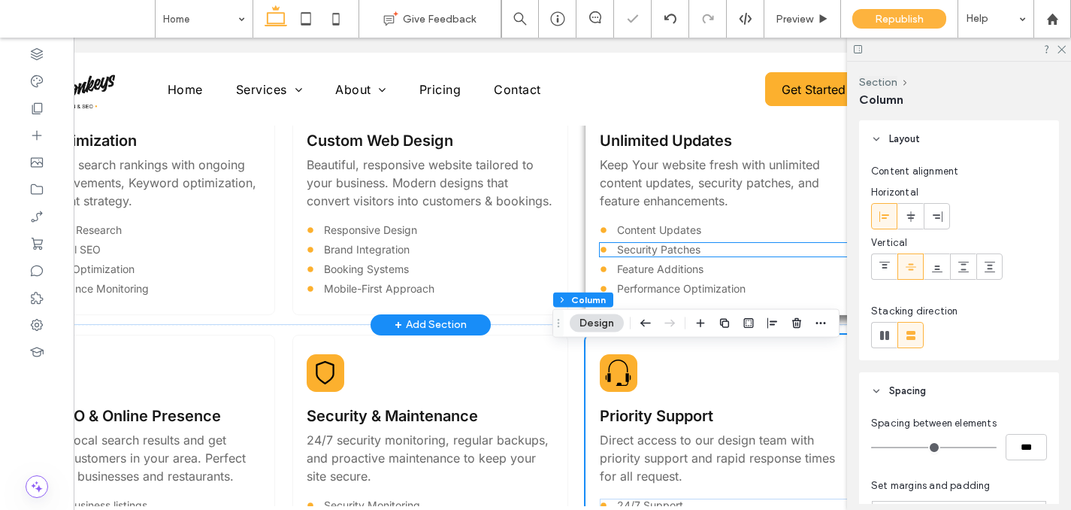
scroll to position [1511, 0]
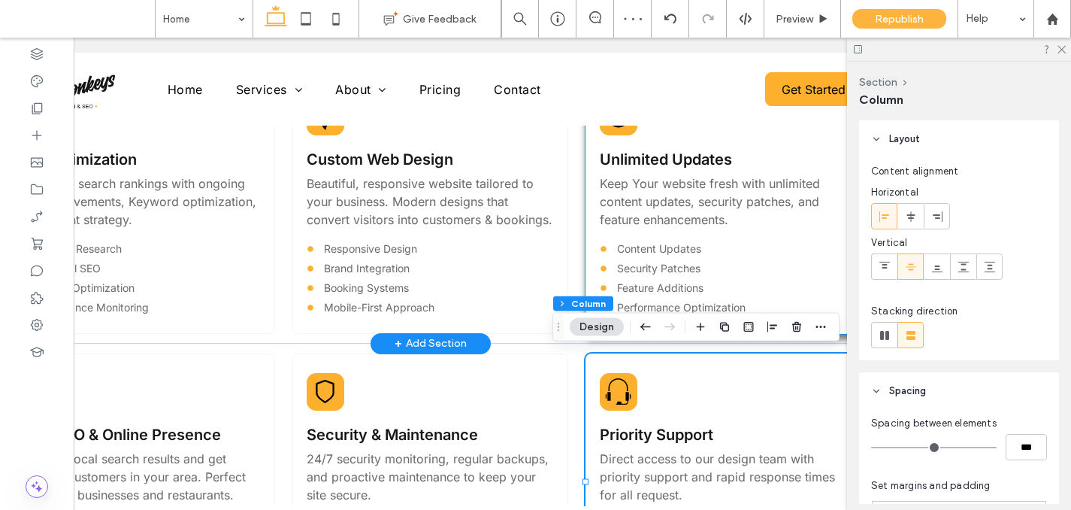
click at [595, 208] on div "Unlimited Updates Keep Your website fresh with unlimited content updates, secur…" at bounding box center [724, 206] width 277 height 256
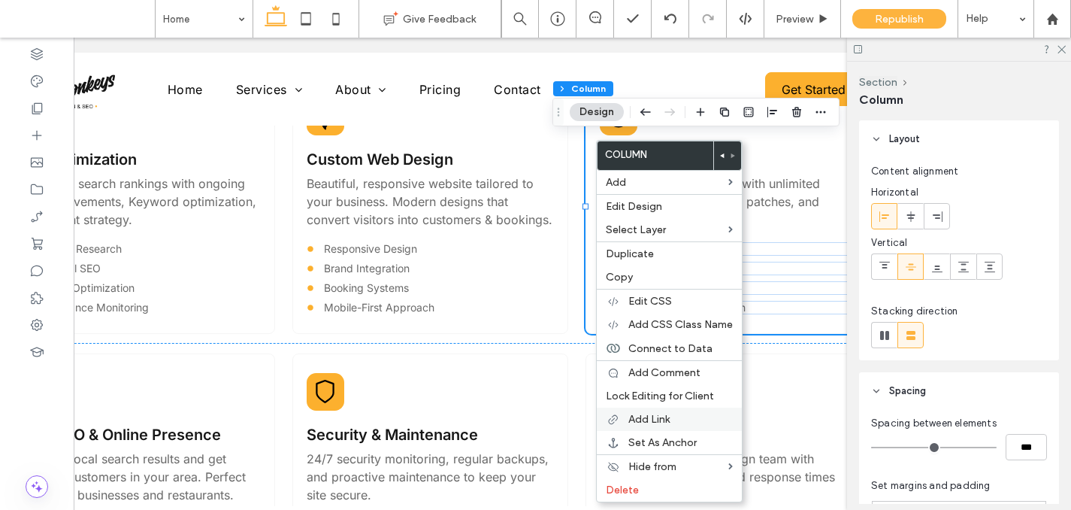
click at [661, 417] on span "Add Link" at bounding box center [649, 419] width 41 height 13
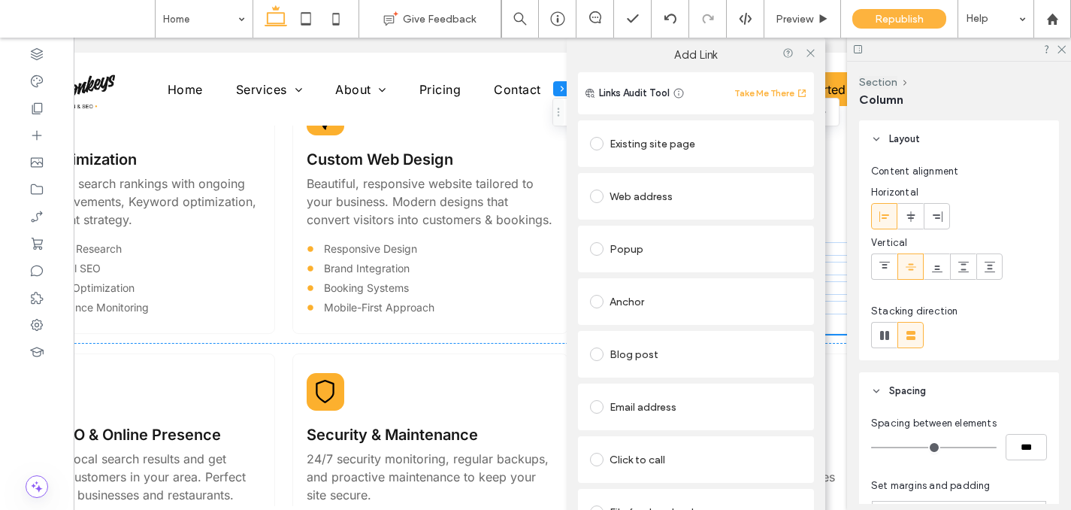
click at [633, 151] on div "Existing site page" at bounding box center [696, 144] width 212 height 24
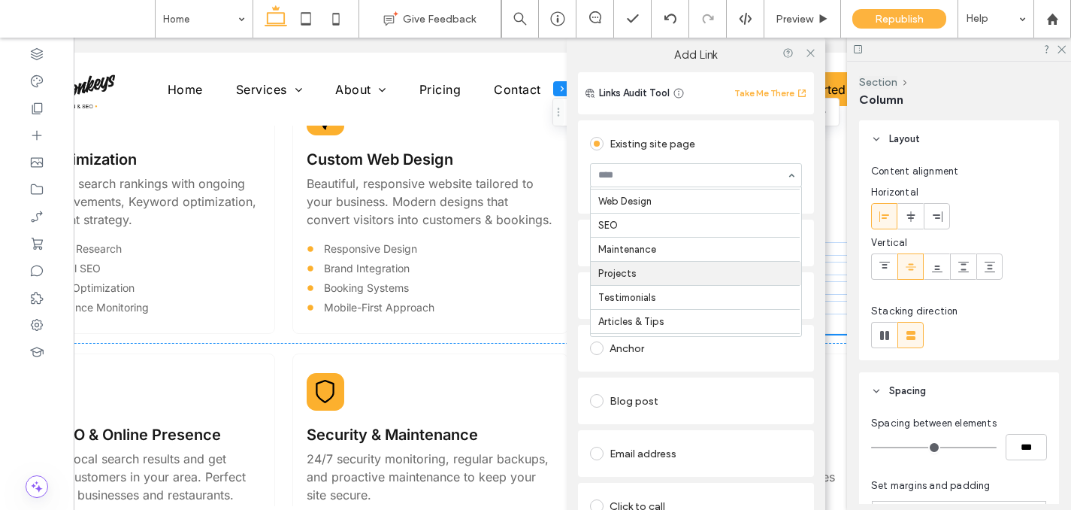
scroll to position [20, 0]
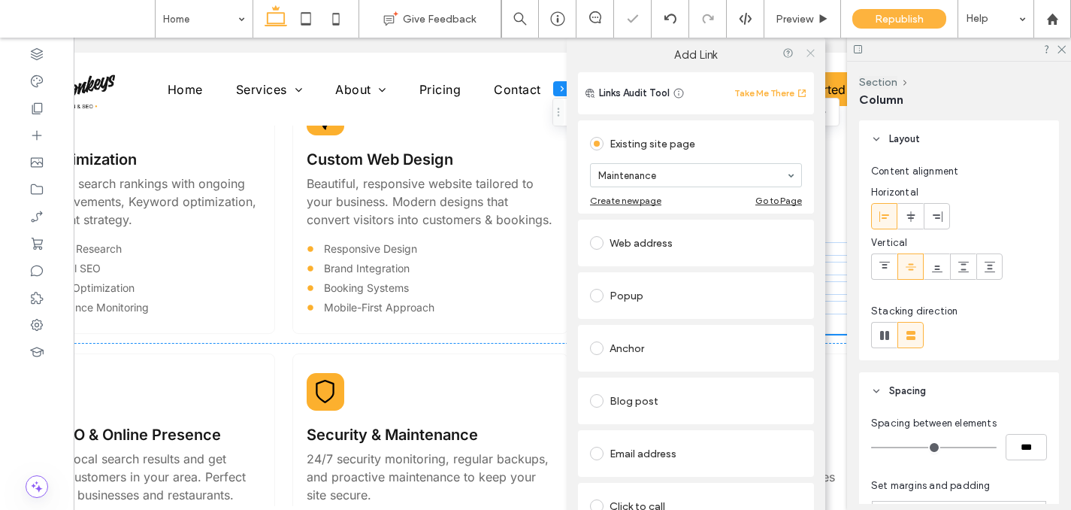
click at [808, 50] on icon at bounding box center [810, 52] width 11 height 11
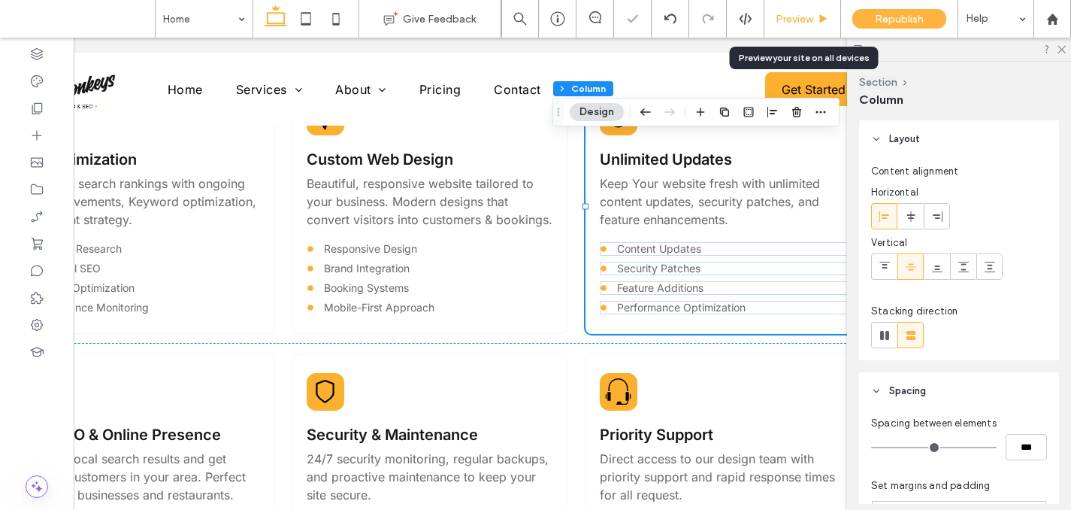
click at [807, 23] on span "Preview" at bounding box center [795, 19] width 38 height 13
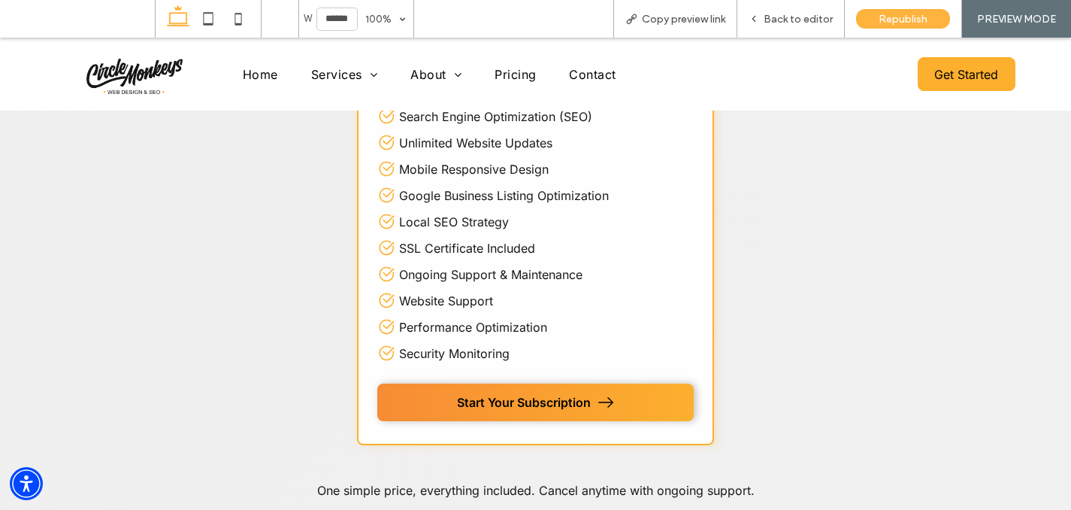
scroll to position [2565, 0]
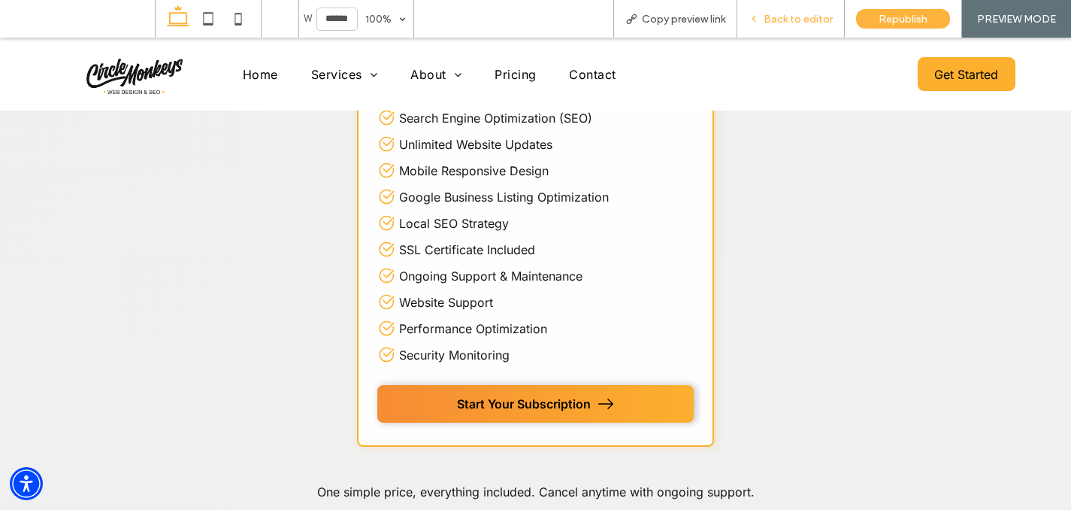
click at [811, 17] on span "Back to editor" at bounding box center [798, 19] width 69 height 13
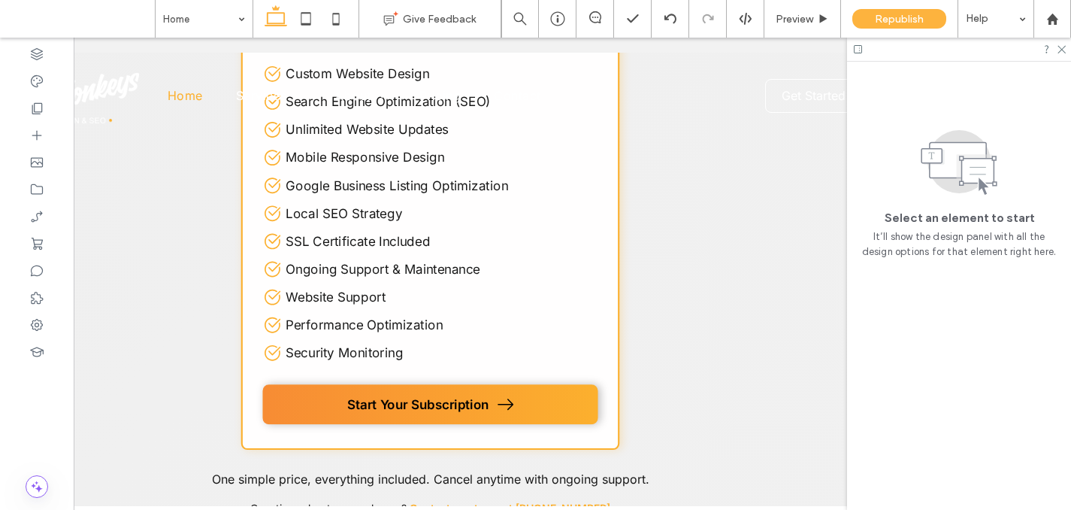
scroll to position [2515, 0]
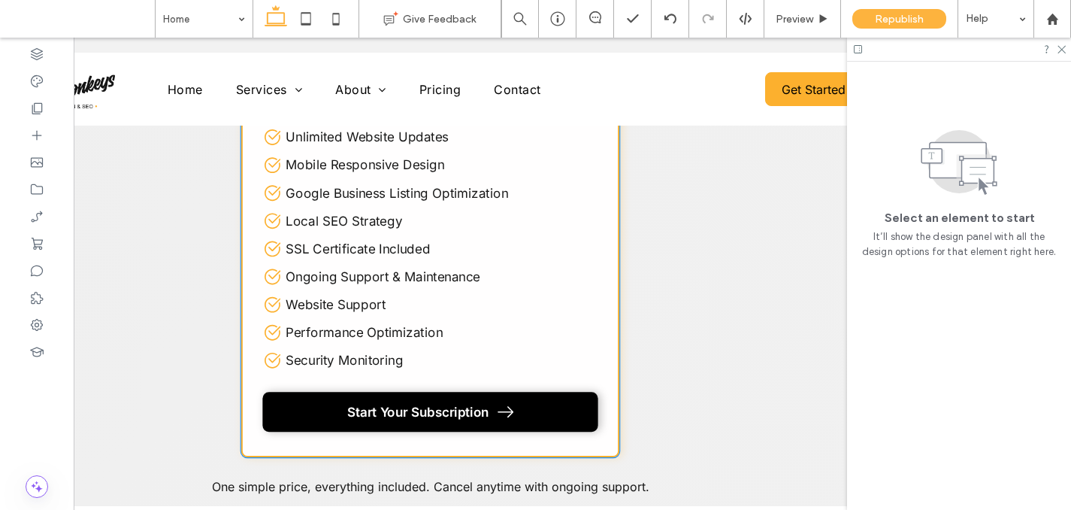
click at [446, 411] on span "Start Your Subscription" at bounding box center [418, 412] width 142 height 16
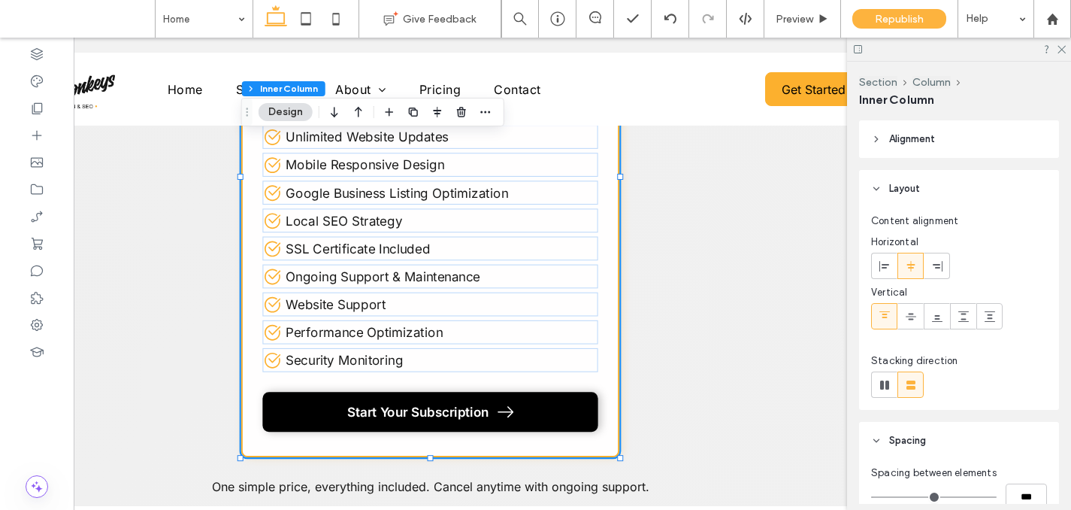
click at [446, 411] on span "Start Your Subscription" at bounding box center [418, 412] width 142 height 16
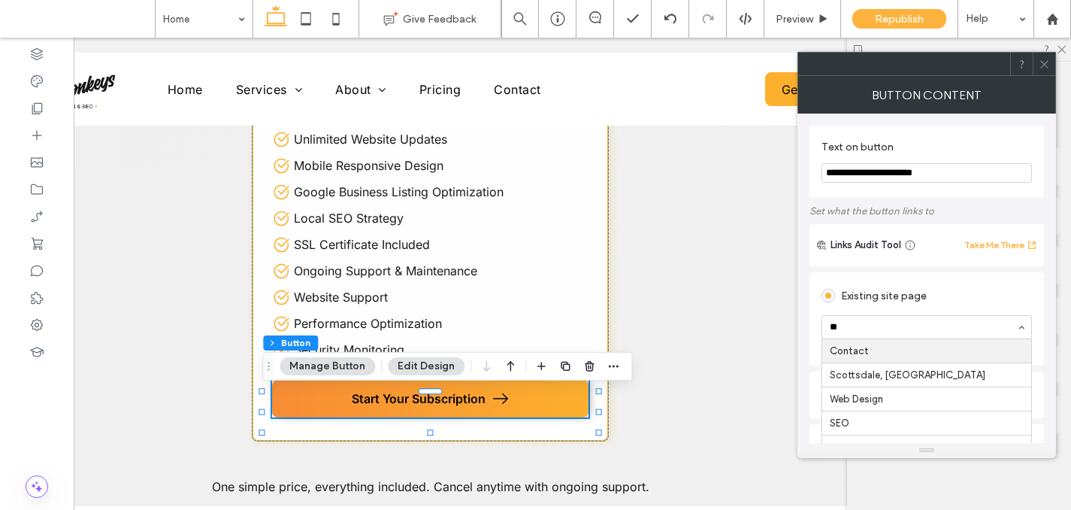
type input "***"
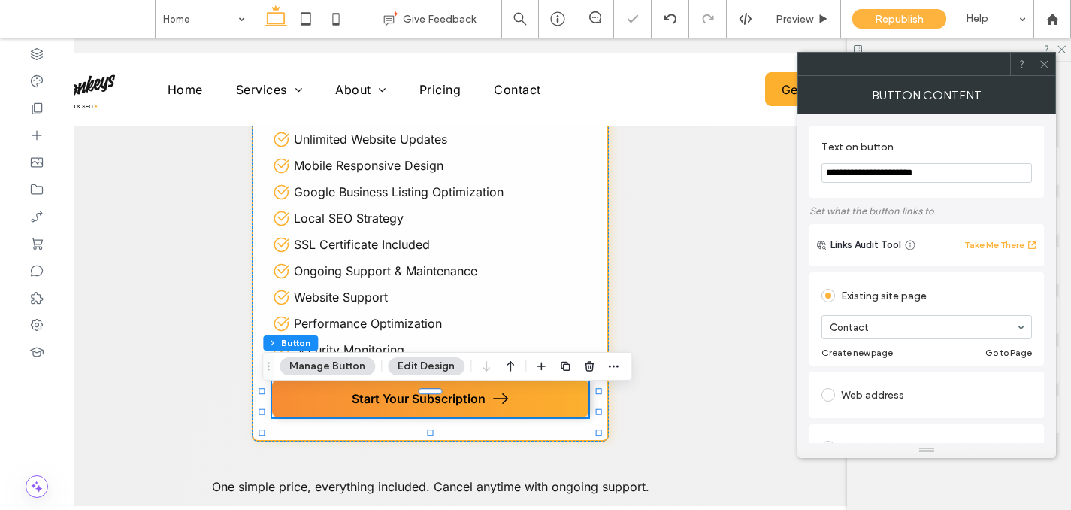
click at [1044, 72] on span at bounding box center [1044, 64] width 11 height 23
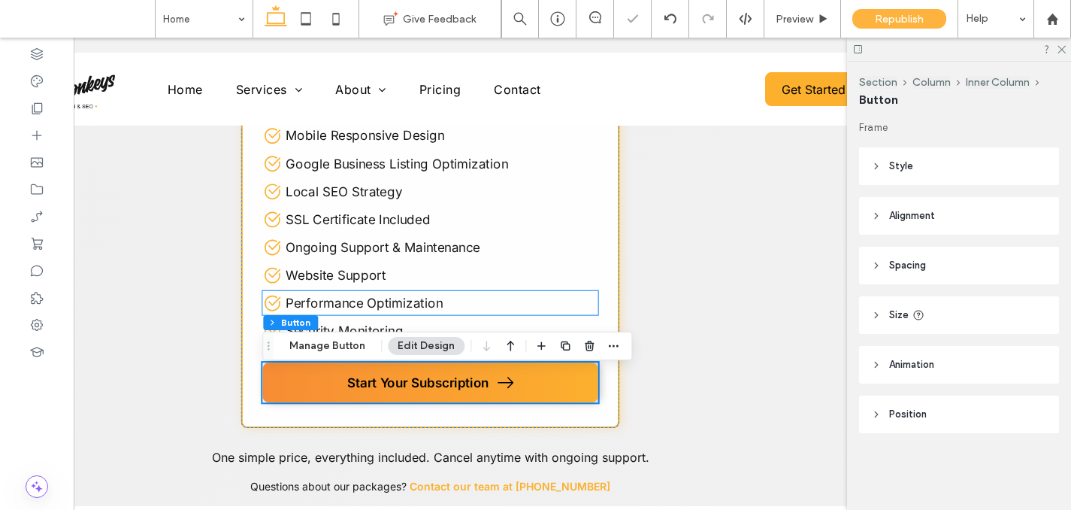
scroll to position [2551, 0]
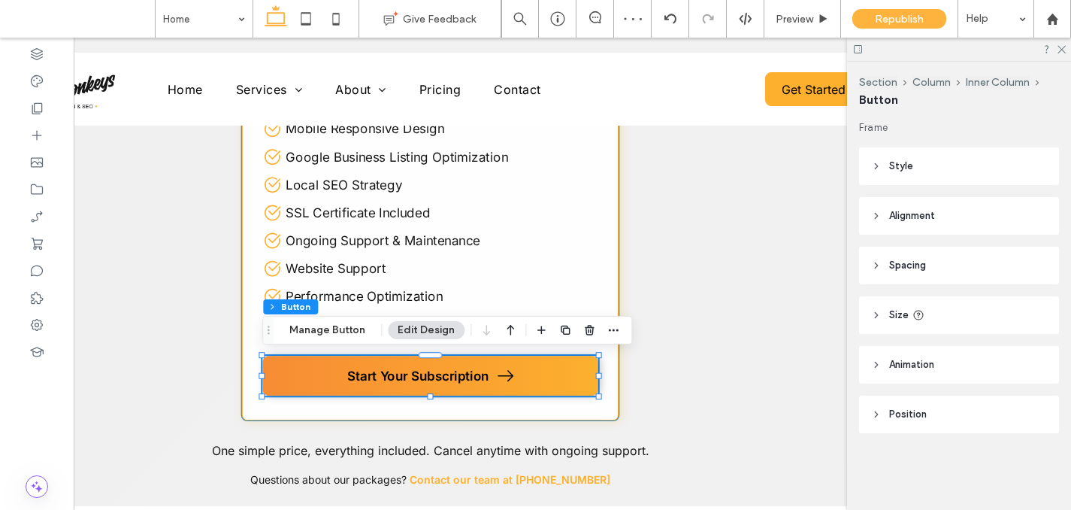
click at [614, 365] on div "Complete Package Complete Website Package Everything your business needs for on…" at bounding box center [430, 140] width 379 height 561
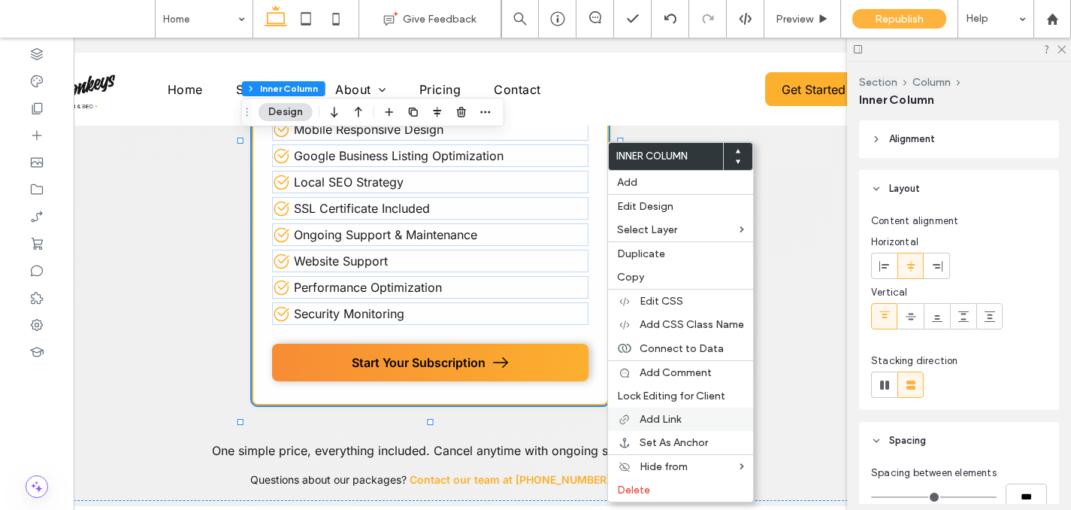
click at [637, 412] on div "Add Link" at bounding box center [680, 419] width 145 height 23
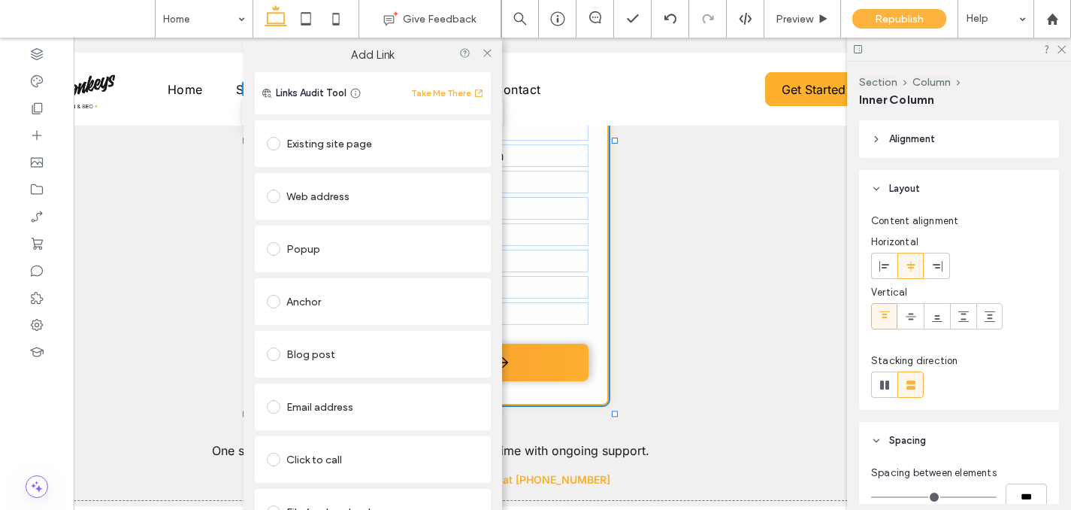
click at [308, 153] on div "Existing site page" at bounding box center [373, 144] width 212 height 24
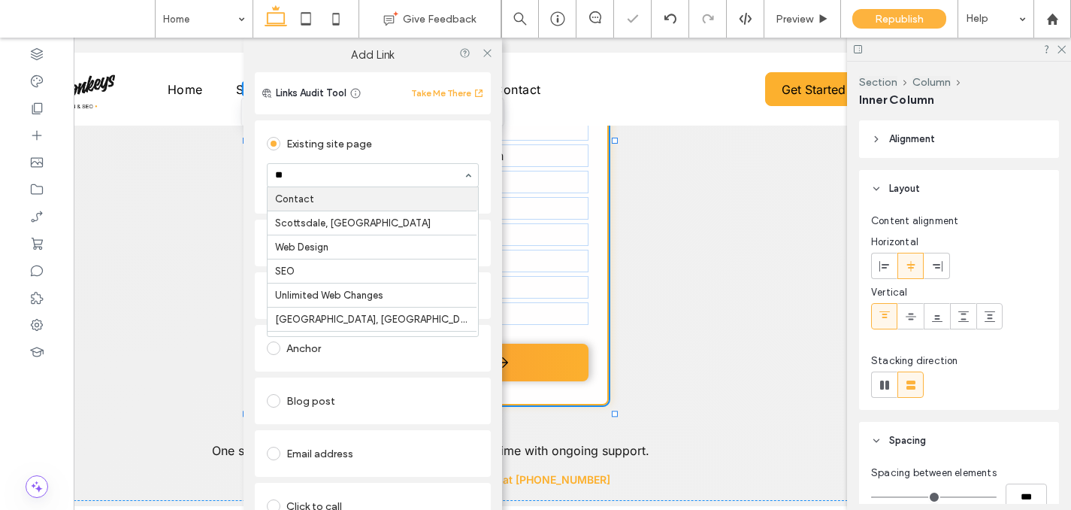
type input "***"
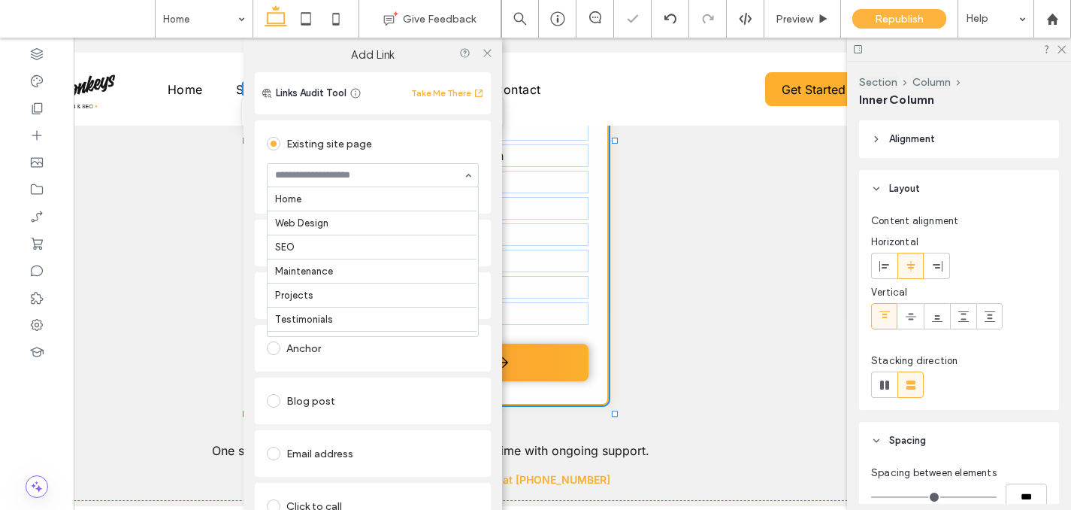
click at [341, 180] on input at bounding box center [369, 175] width 188 height 11
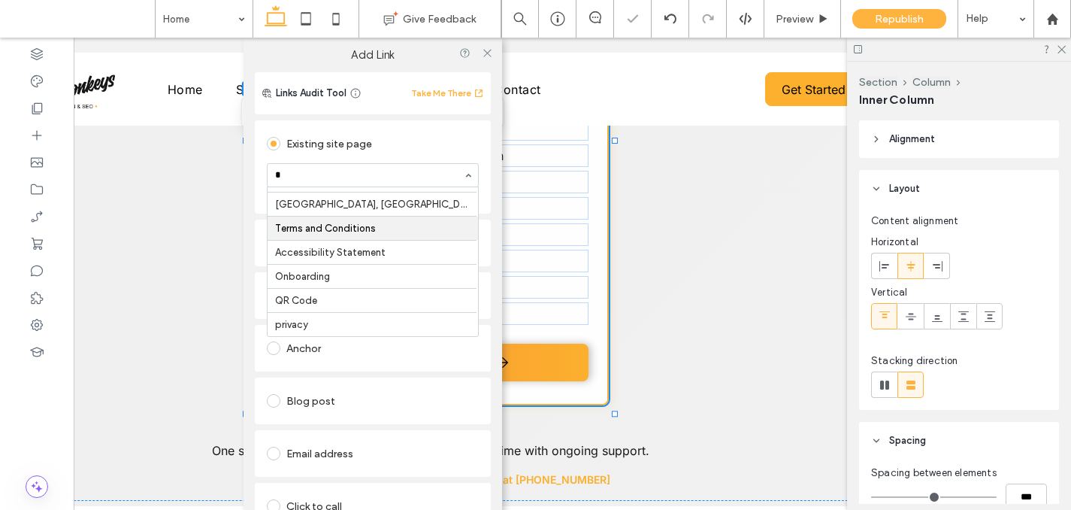
scroll to position [49, 0]
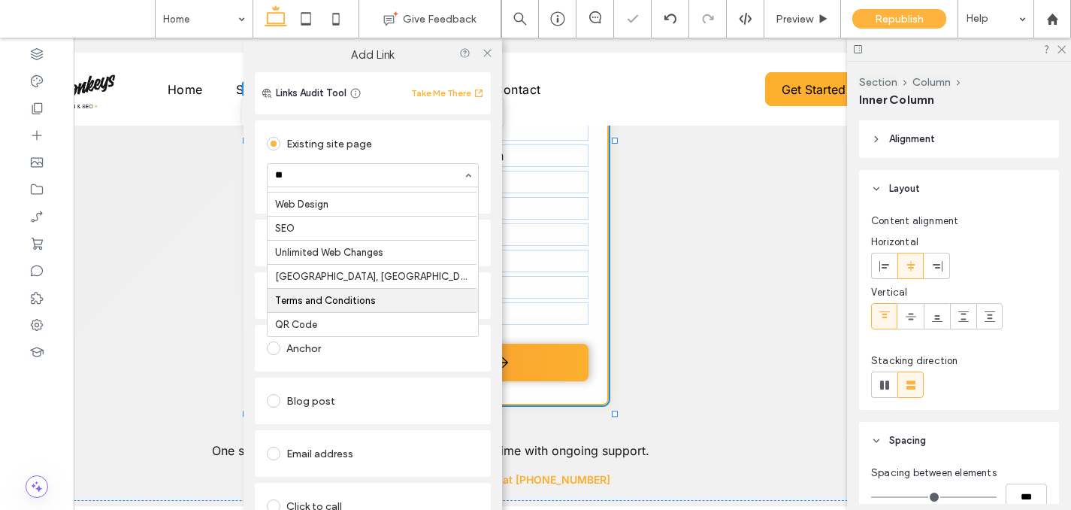
type input "***"
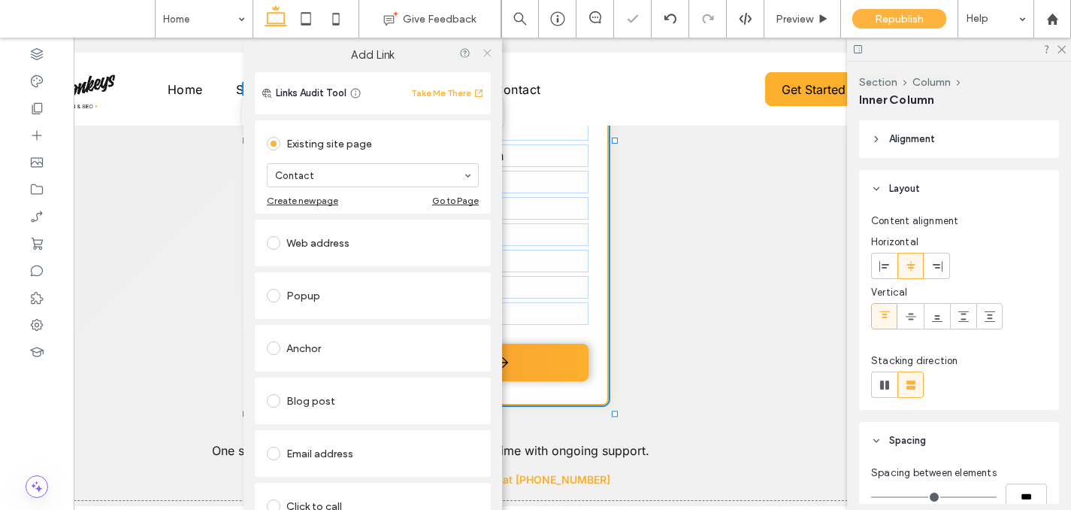
click at [484, 54] on use at bounding box center [487, 53] width 8 height 8
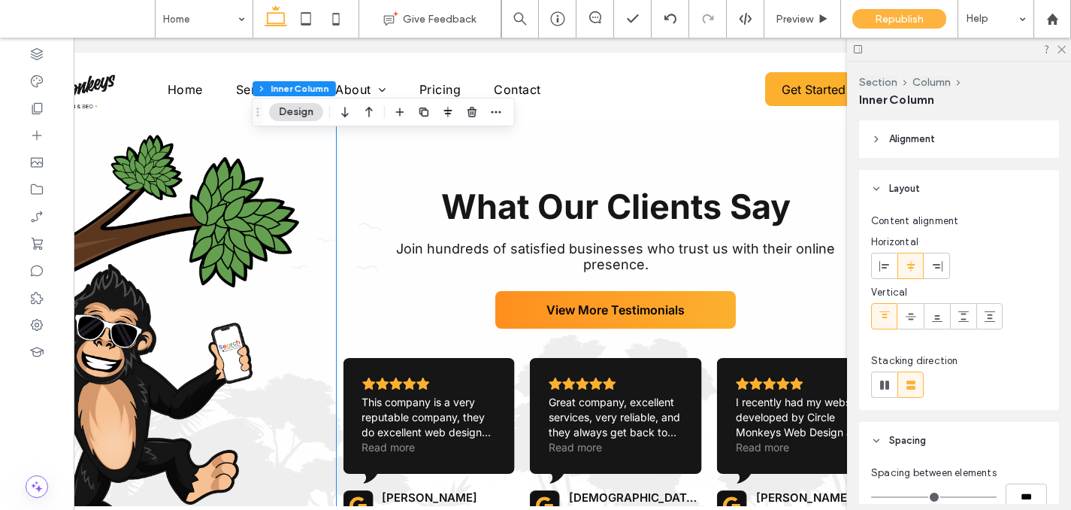
scroll to position [3072, 0]
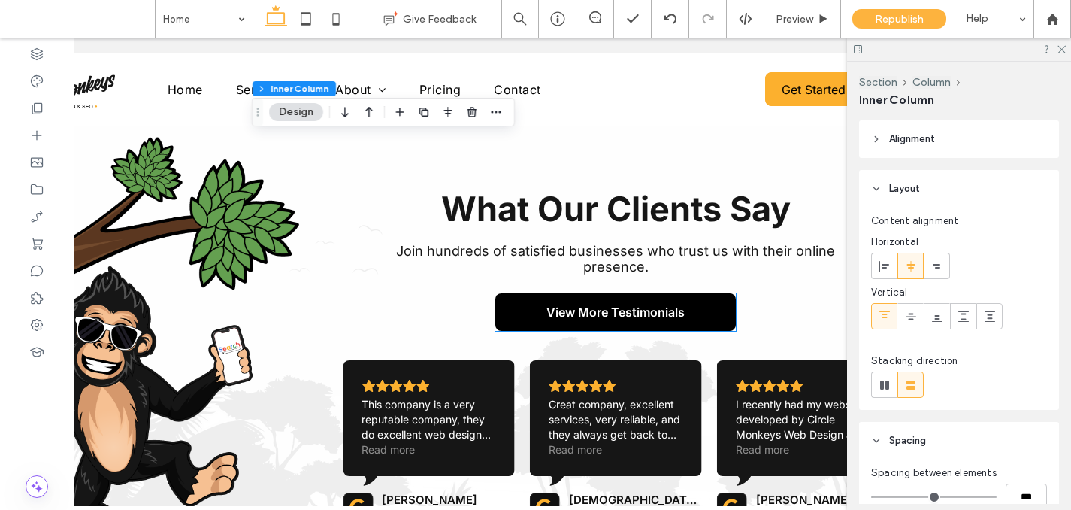
click at [542, 299] on link "View More Testimonials" at bounding box center [615, 312] width 241 height 38
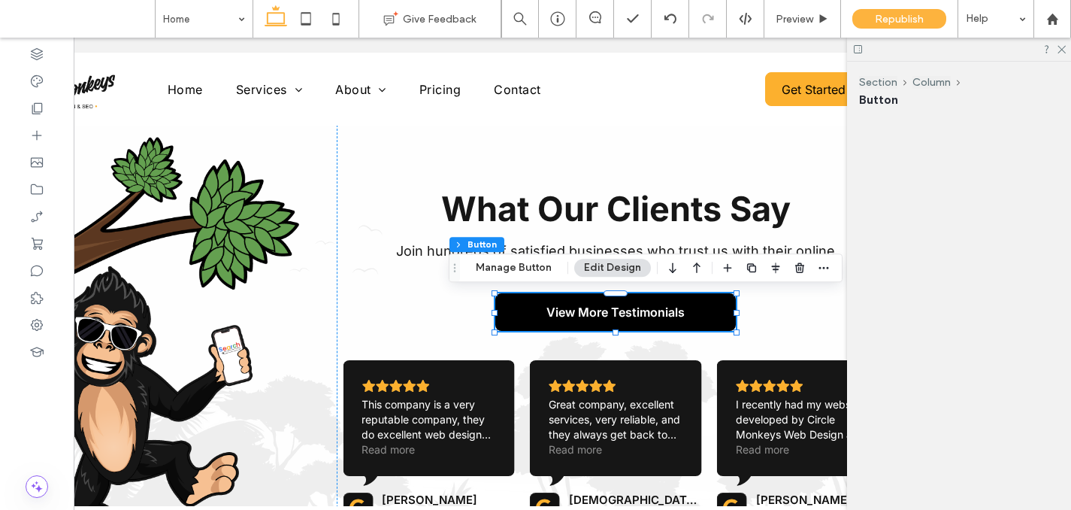
click at [542, 299] on link "View More Testimonials" at bounding box center [615, 312] width 241 height 38
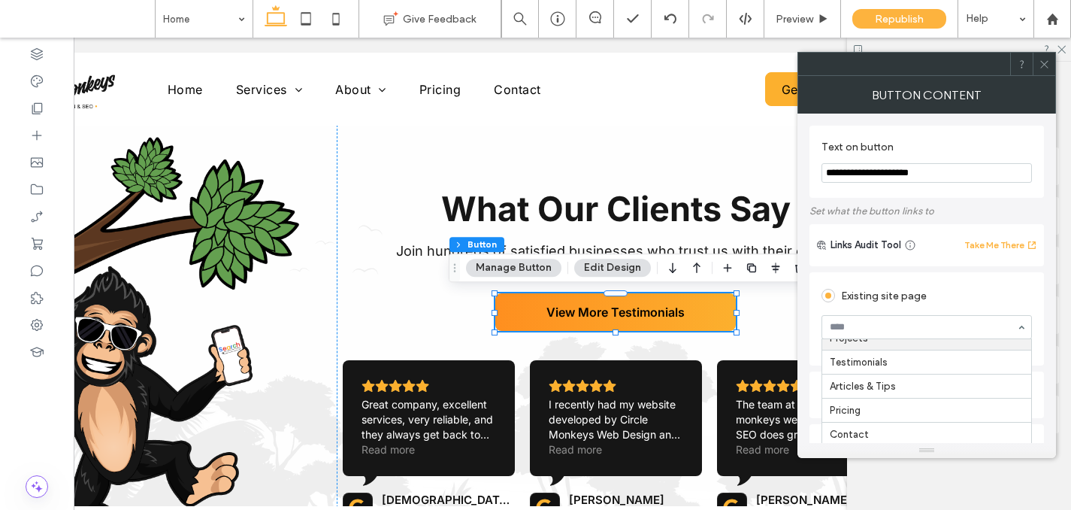
scroll to position [110, 0]
click at [1049, 66] on icon at bounding box center [1044, 64] width 11 height 11
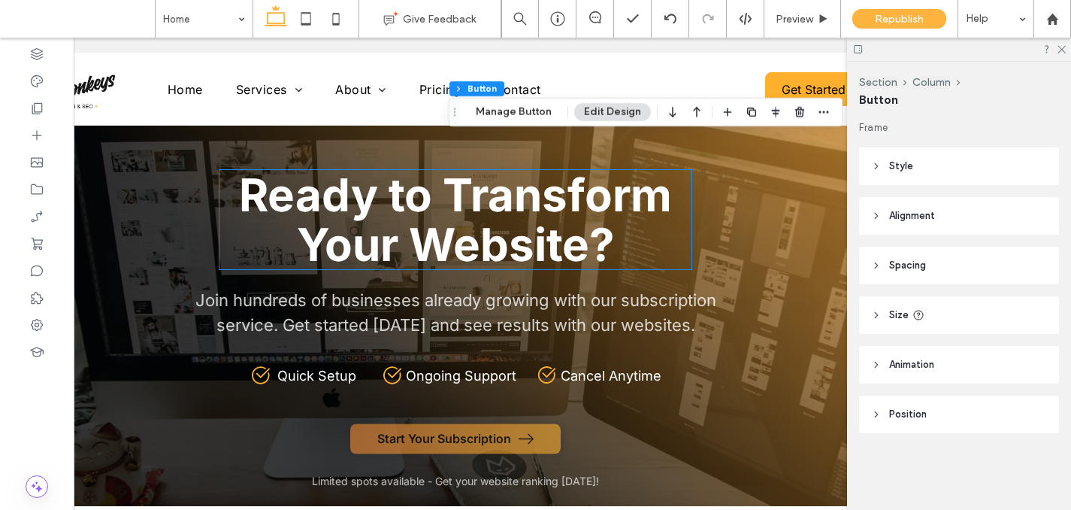
scroll to position [3674, 0]
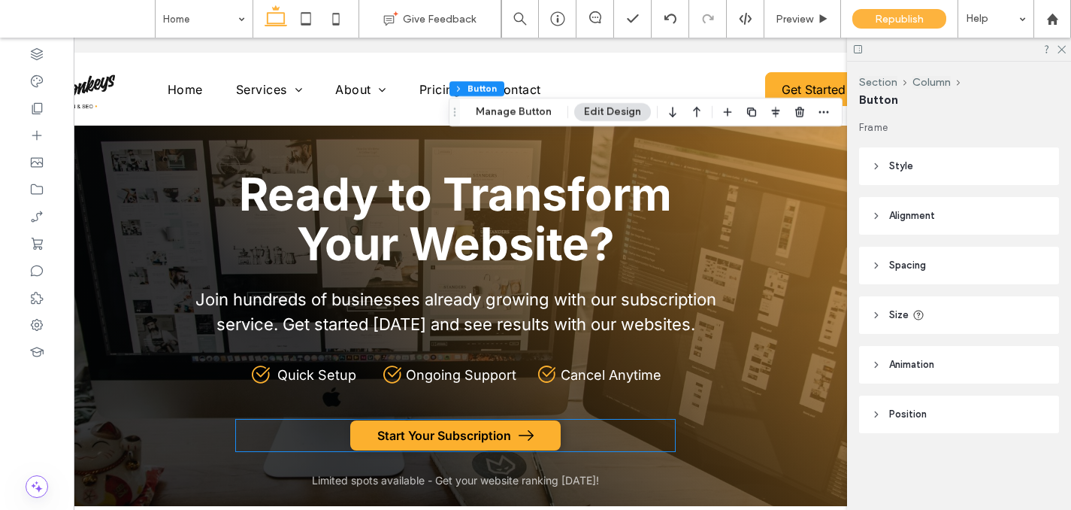
click at [457, 439] on span "Start Your Subscription" at bounding box center [444, 435] width 134 height 15
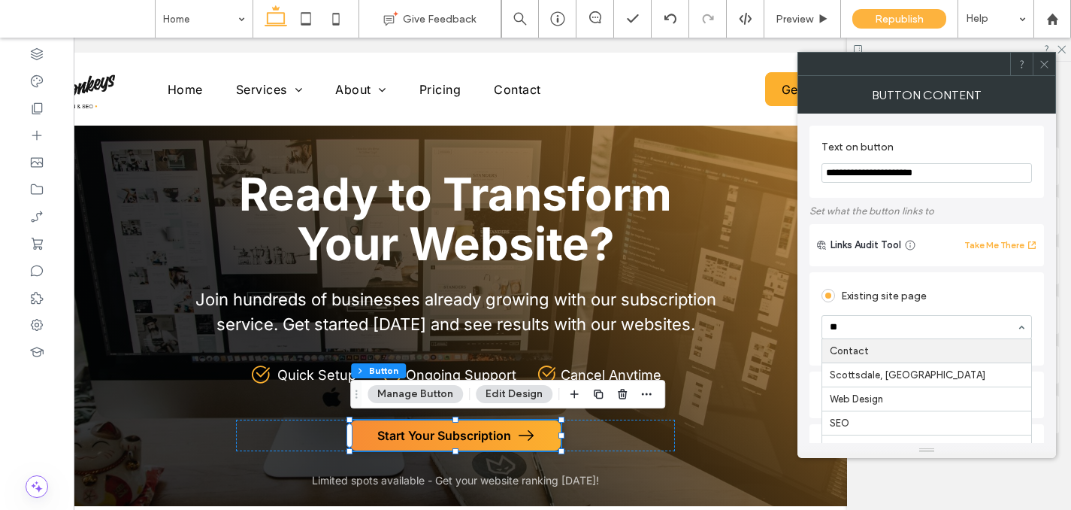
type input "***"
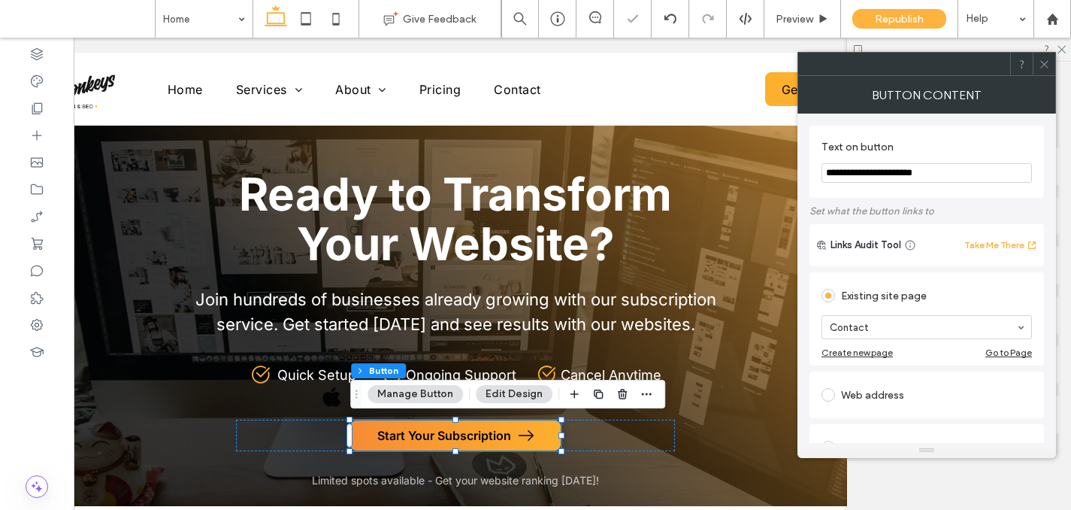
click at [1041, 59] on icon at bounding box center [1044, 64] width 11 height 11
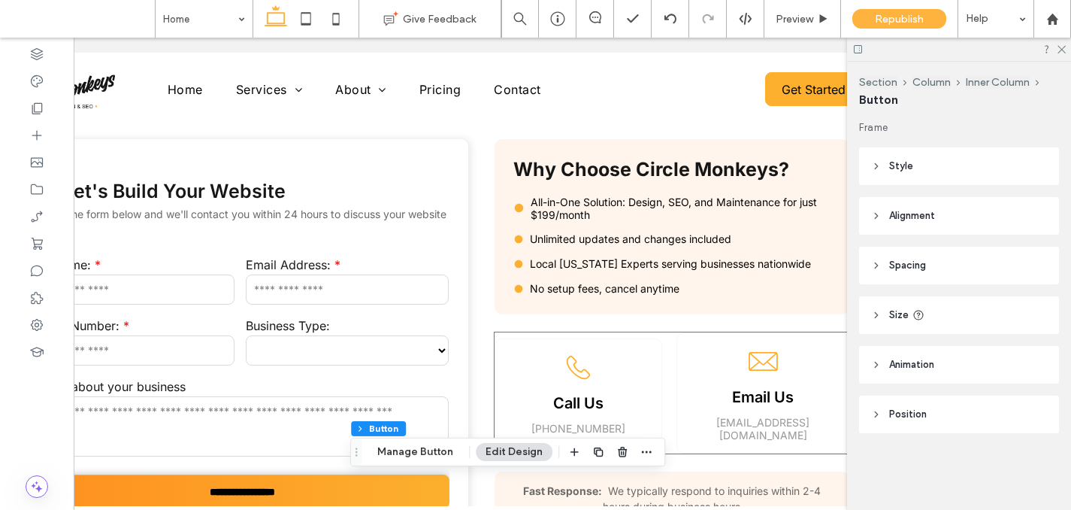
scroll to position [689, 0]
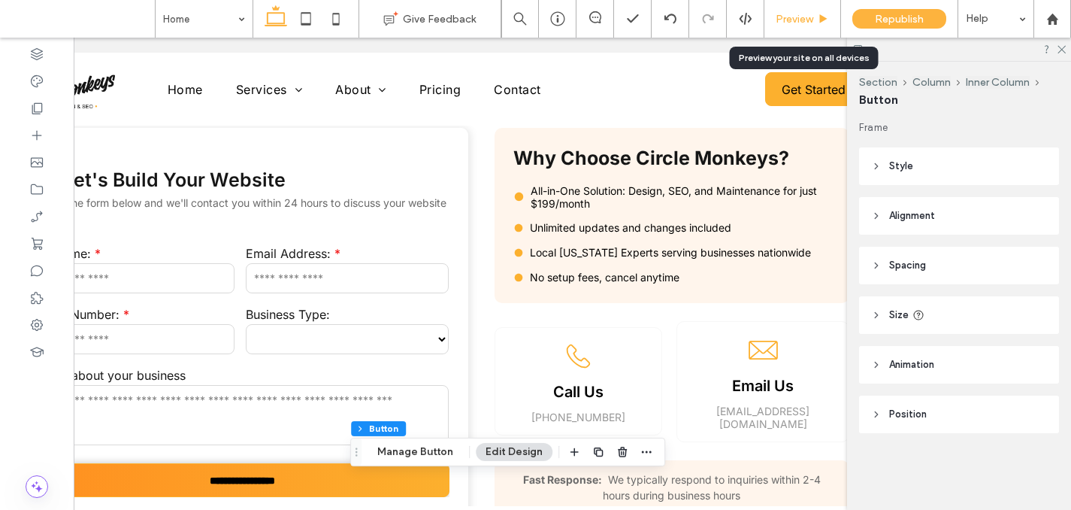
click at [814, 5] on div "Preview" at bounding box center [803, 19] width 77 height 38
click at [814, 11] on div "Preview" at bounding box center [803, 19] width 77 height 38
click at [815, 19] on div "Preview" at bounding box center [803, 19] width 76 height 13
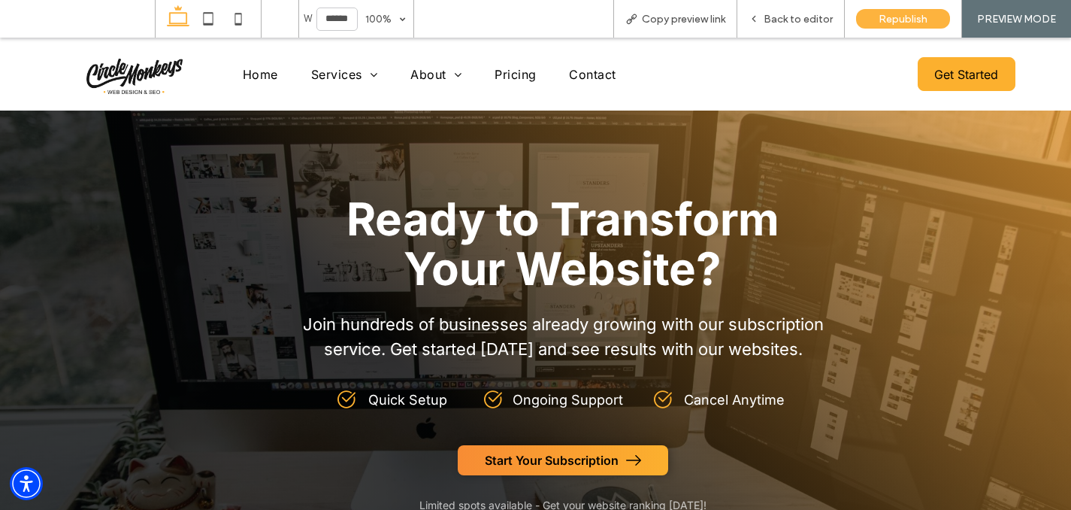
scroll to position [3807, 0]
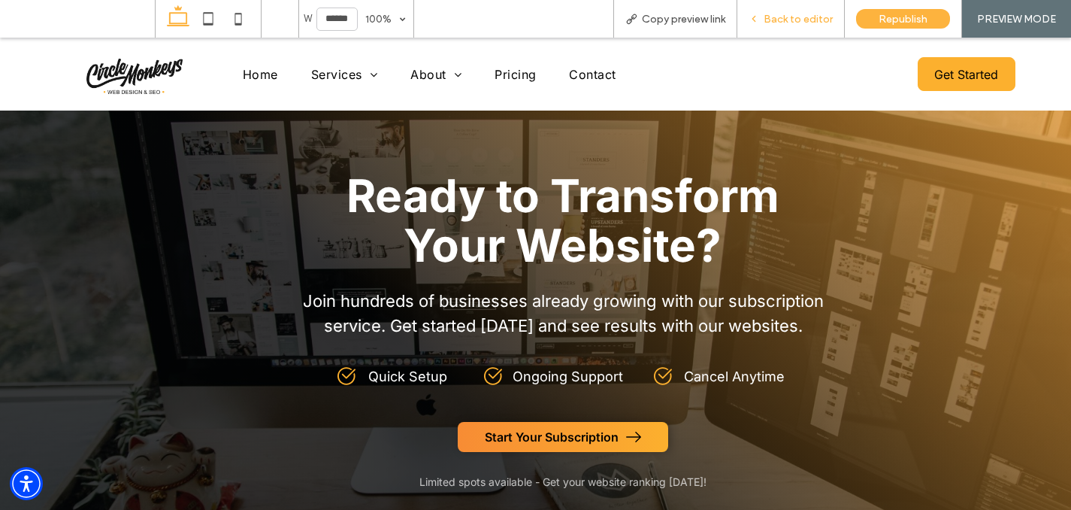
click at [789, 25] on div "Back to editor" at bounding box center [792, 19] width 108 height 38
click at [789, 27] on div "Back to editor" at bounding box center [792, 19] width 108 height 38
click at [789, 23] on span "Back to editor" at bounding box center [798, 19] width 69 height 13
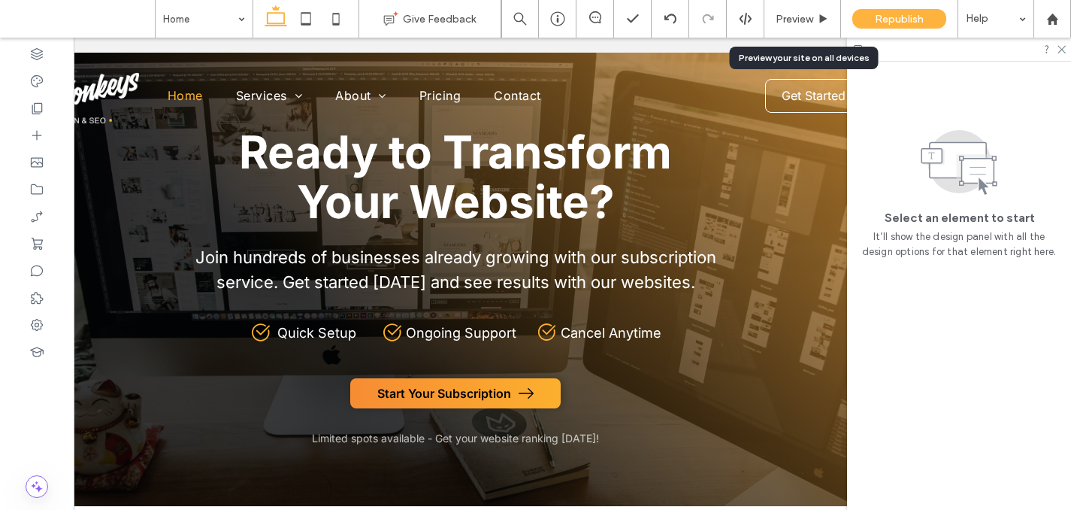
scroll to position [3708, 0]
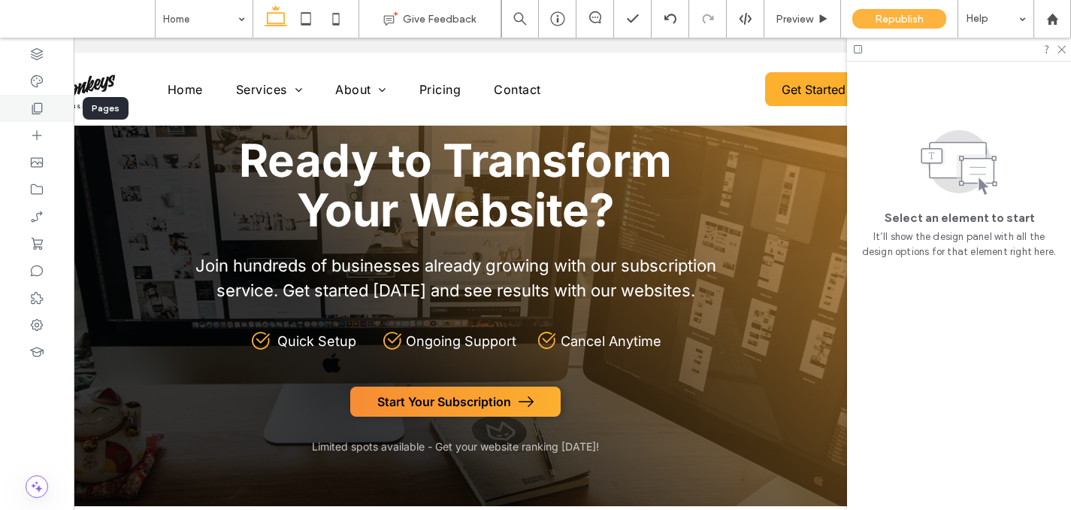
click at [41, 99] on div at bounding box center [37, 108] width 74 height 27
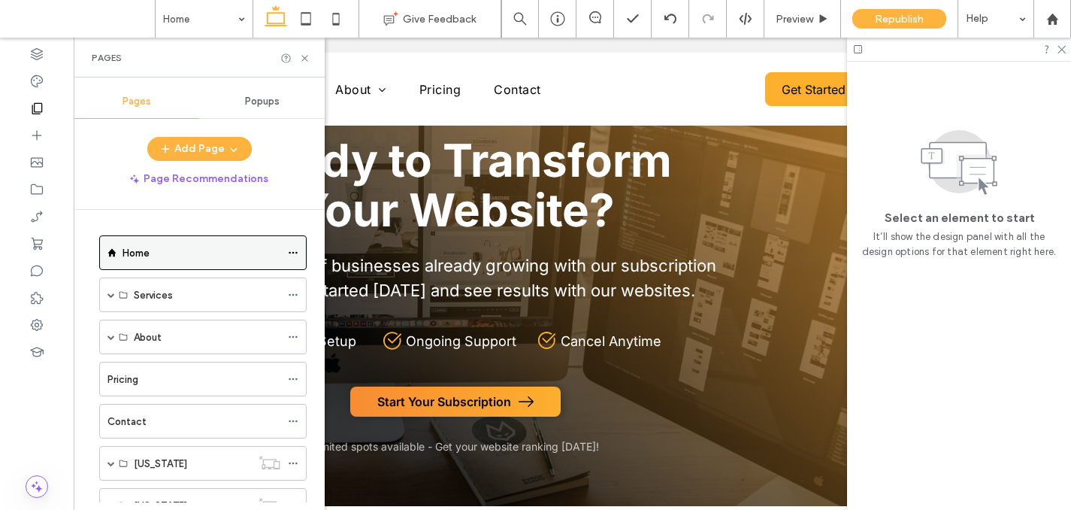
click at [297, 250] on icon at bounding box center [293, 252] width 11 height 11
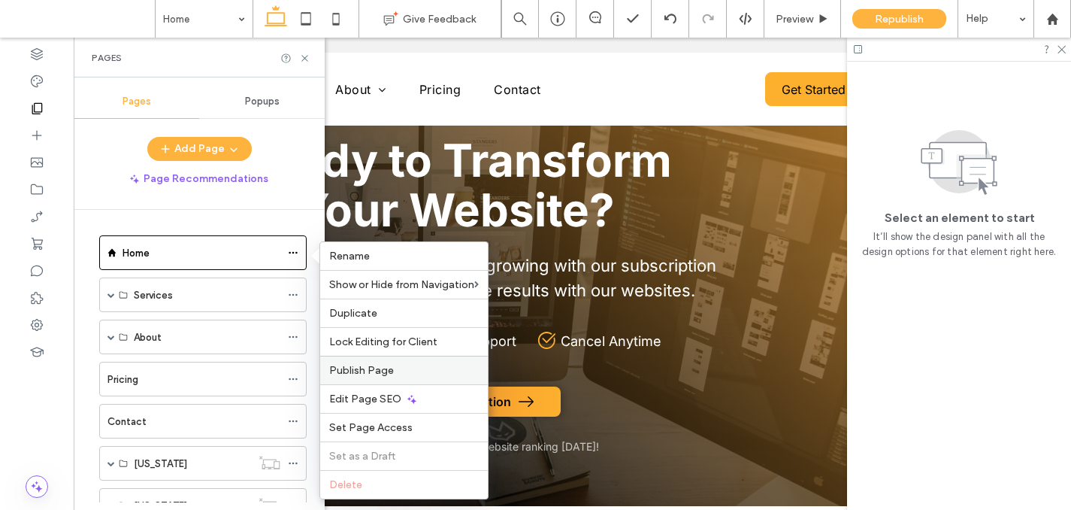
click at [387, 368] on span "Publish Page" at bounding box center [361, 370] width 65 height 13
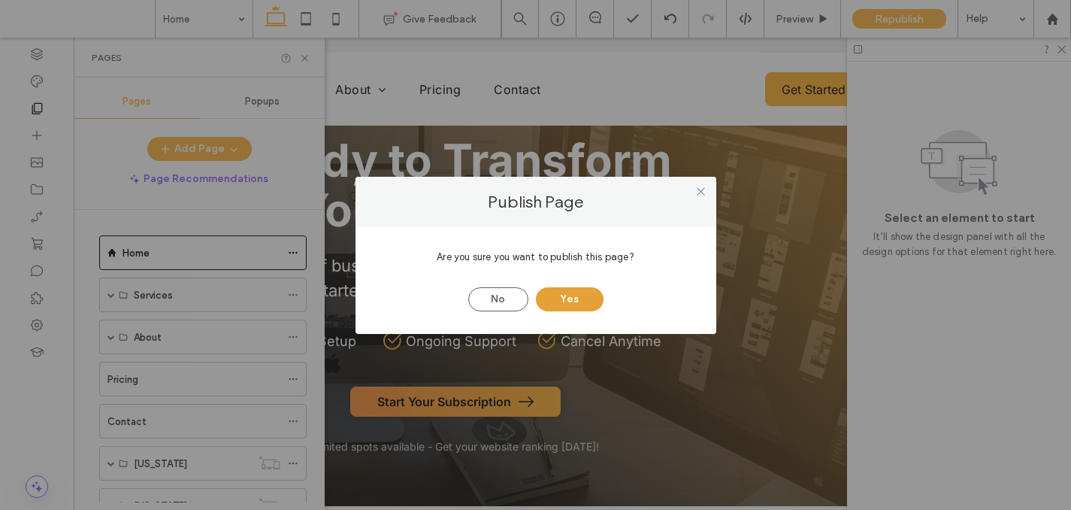
click at [566, 302] on button "Yes" at bounding box center [570, 299] width 68 height 24
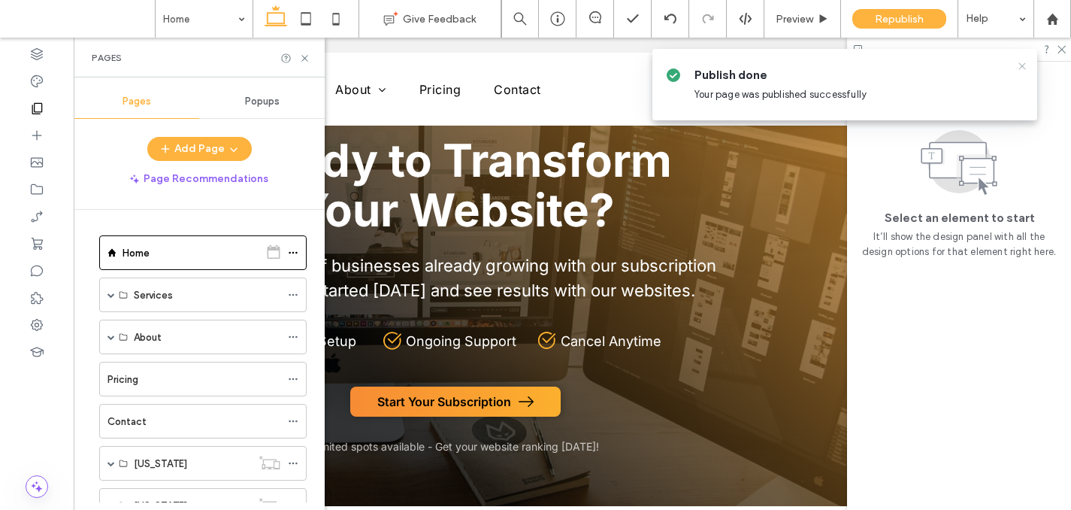
click at [1024, 65] on icon at bounding box center [1023, 66] width 12 height 12
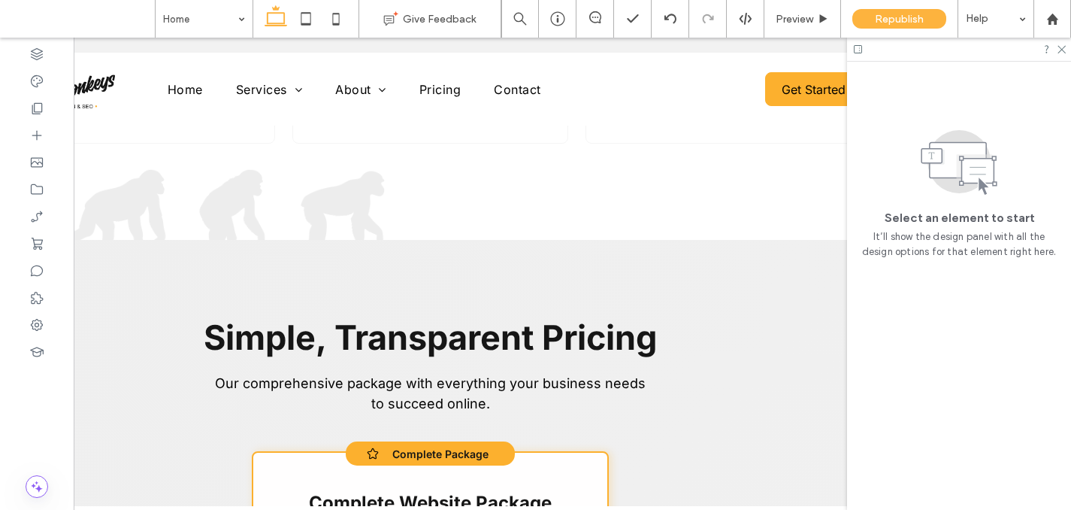
scroll to position [1975, 0]
click at [341, 14] on icon at bounding box center [336, 19] width 30 height 30
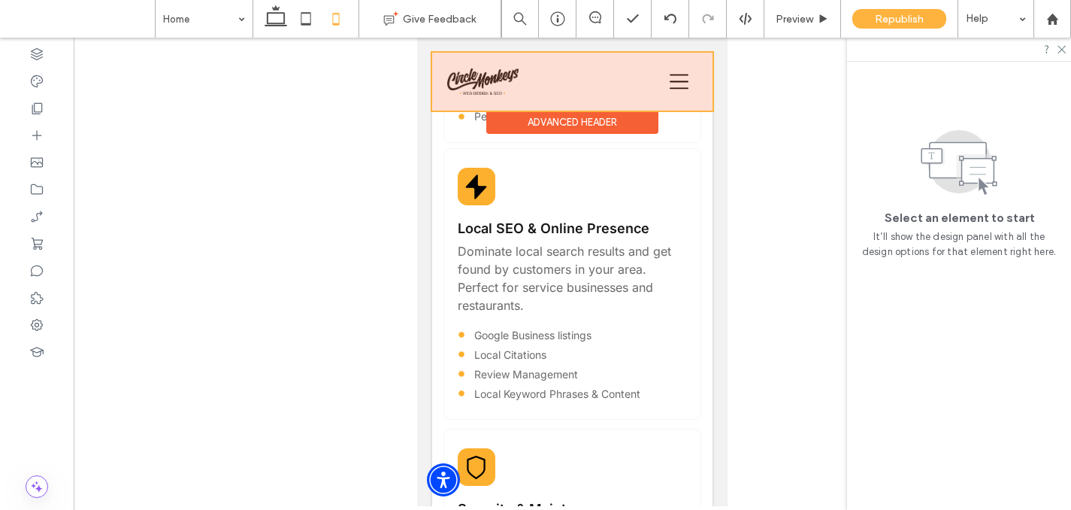
scroll to position [2738, 0]
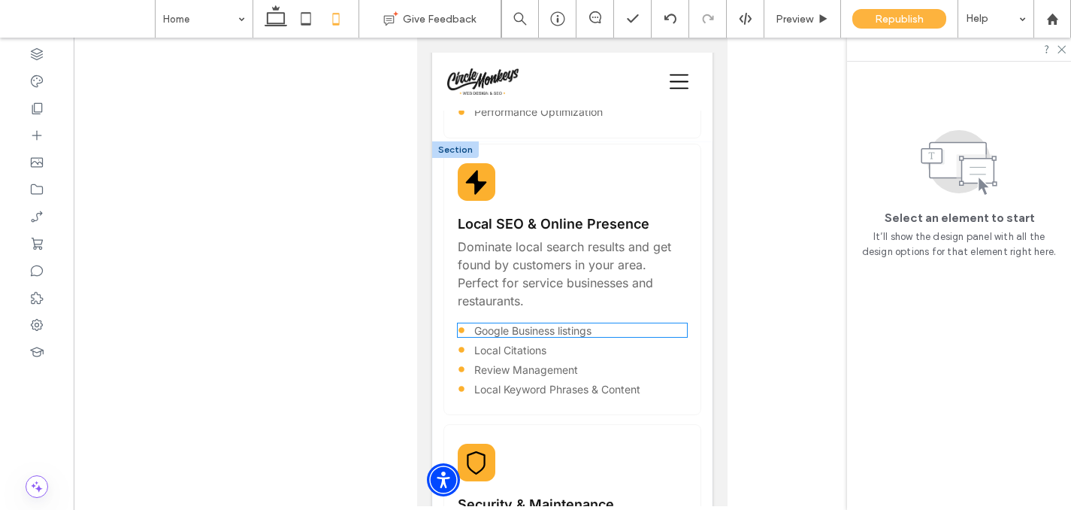
click at [592, 330] on span "Google Business listings" at bounding box center [532, 330] width 117 height 13
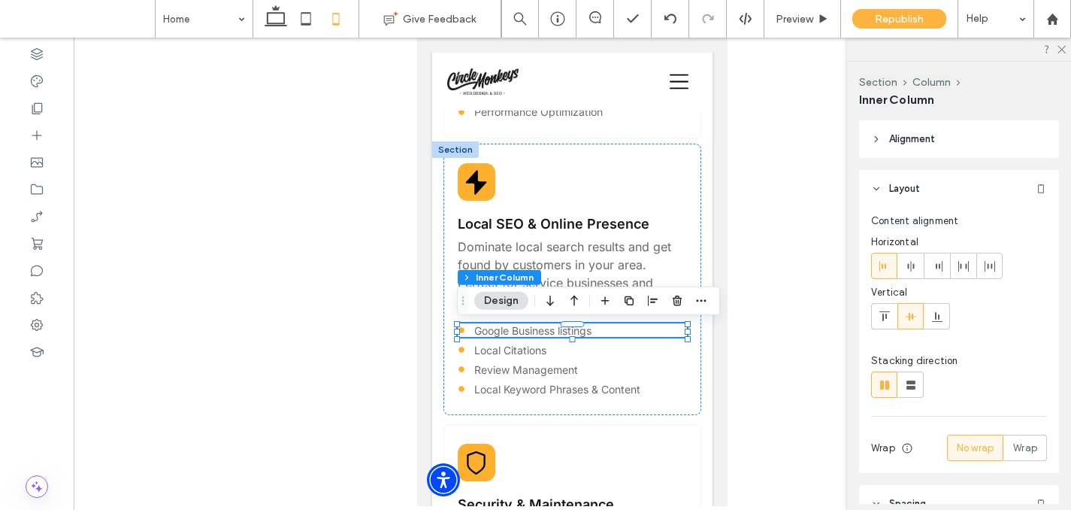
click at [592, 331] on span "Google Business listings" at bounding box center [532, 330] width 117 height 13
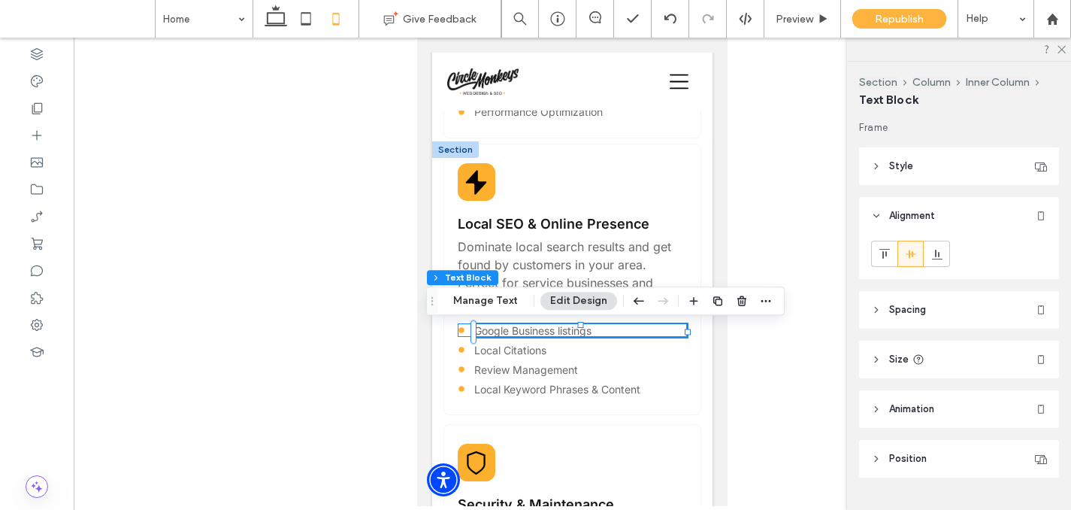
click at [593, 331] on div "Google Business listings" at bounding box center [580, 330] width 213 height 13
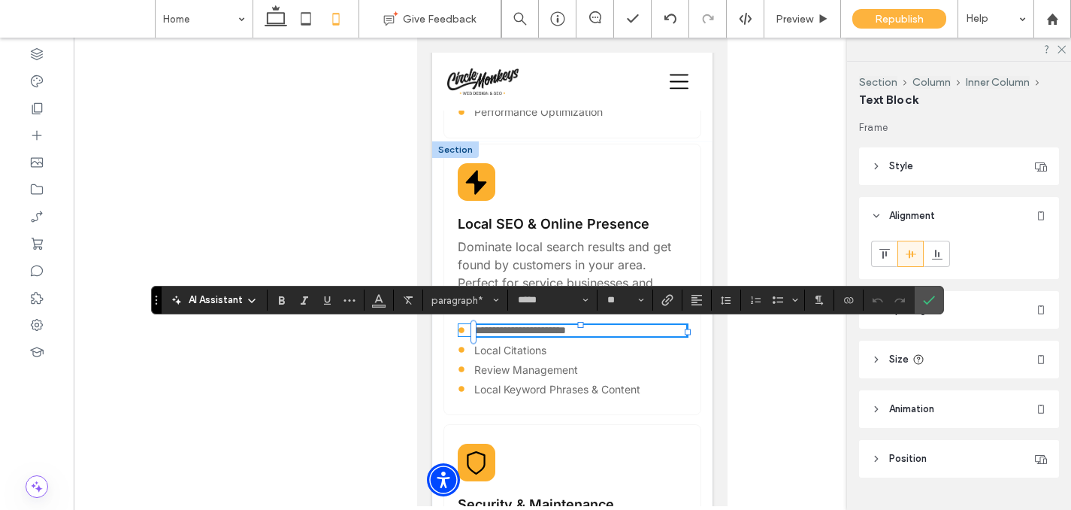
click at [599, 332] on p "**********" at bounding box center [580, 330] width 213 height 11
click at [933, 302] on icon "Confirm" at bounding box center [929, 300] width 12 height 12
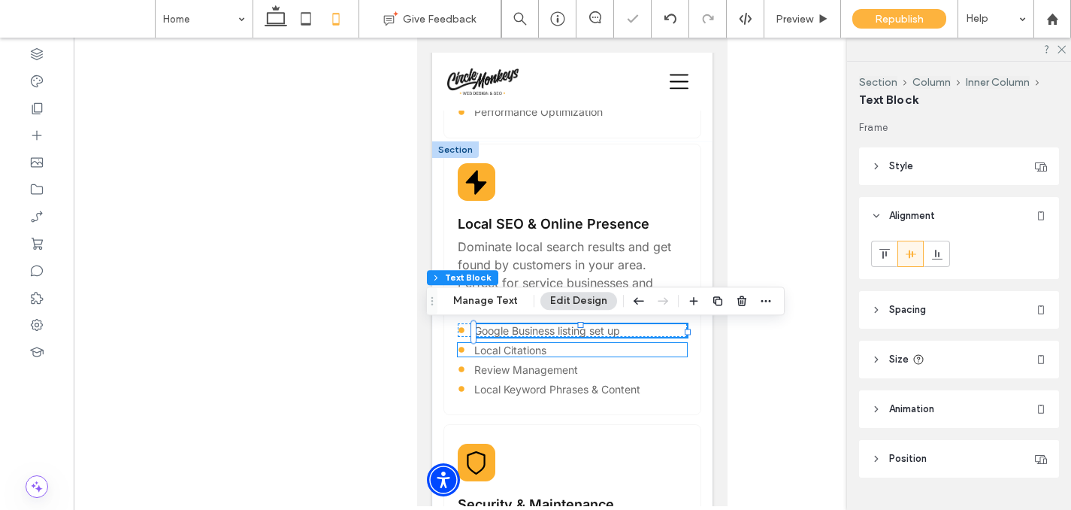
click at [554, 354] on p "Local Citations" at bounding box center [580, 350] width 213 height 13
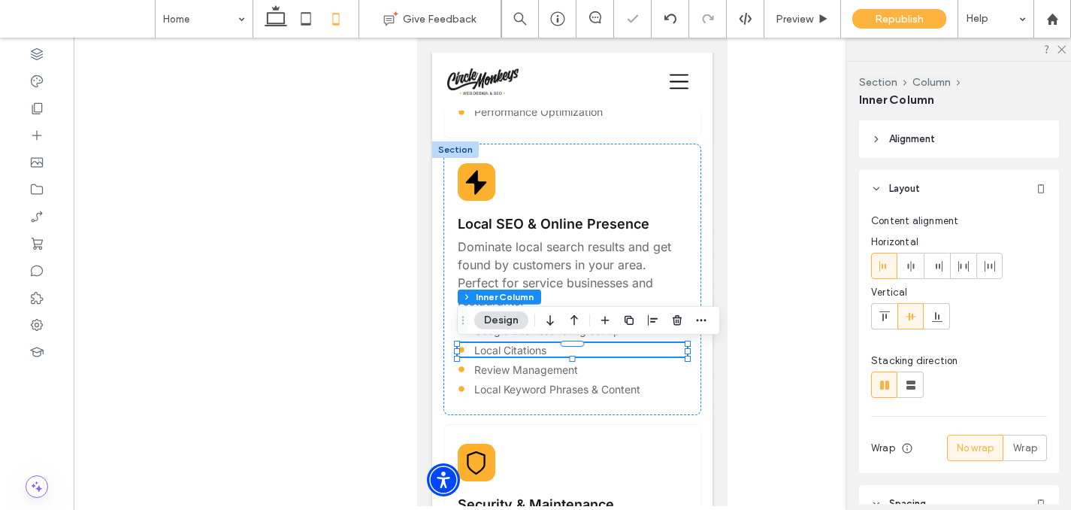
click at [554, 354] on p "Local Citations" at bounding box center [580, 350] width 213 height 13
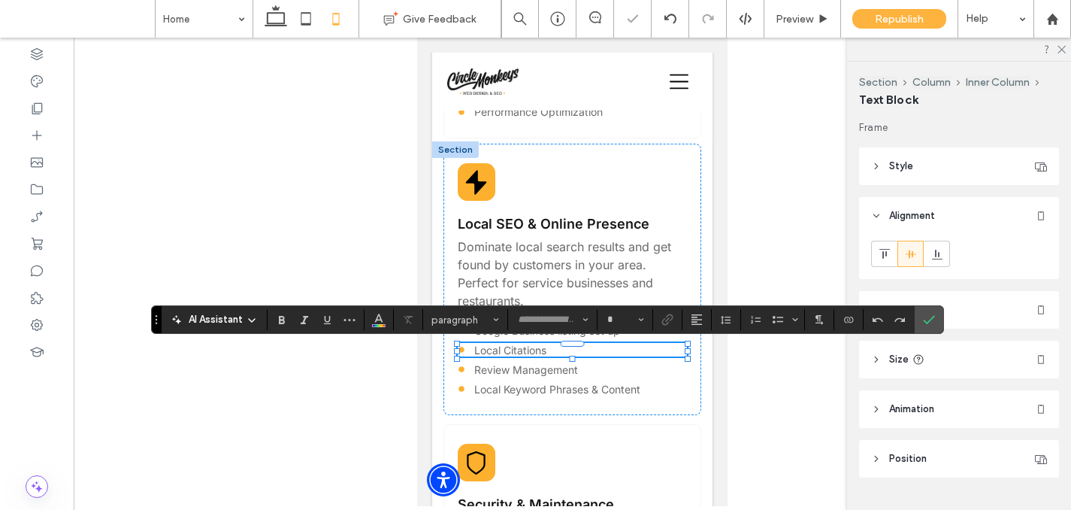
type input "*****"
type input "**"
click at [926, 311] on span "Confirm" at bounding box center [926, 319] width 7 height 27
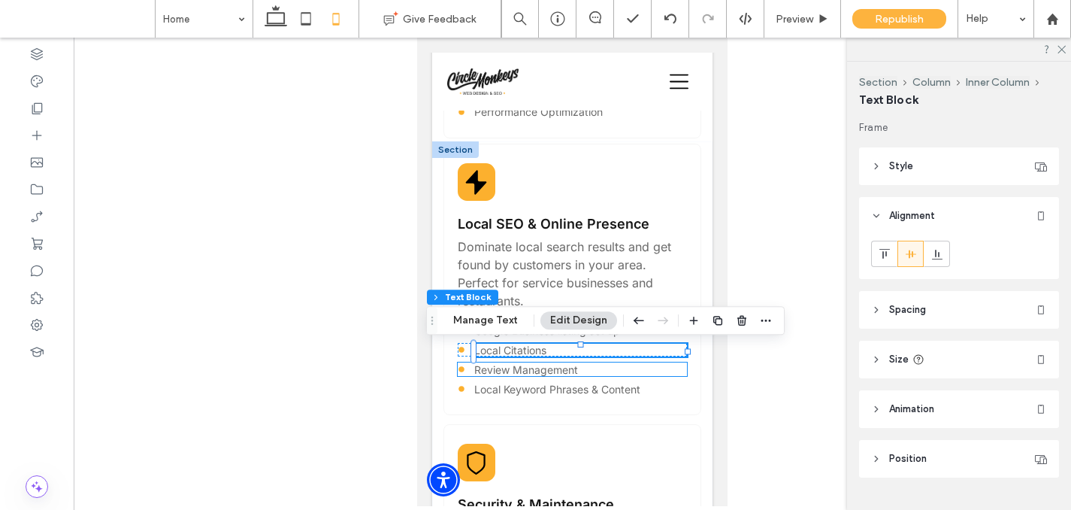
click at [518, 368] on span "Review Management" at bounding box center [526, 369] width 104 height 13
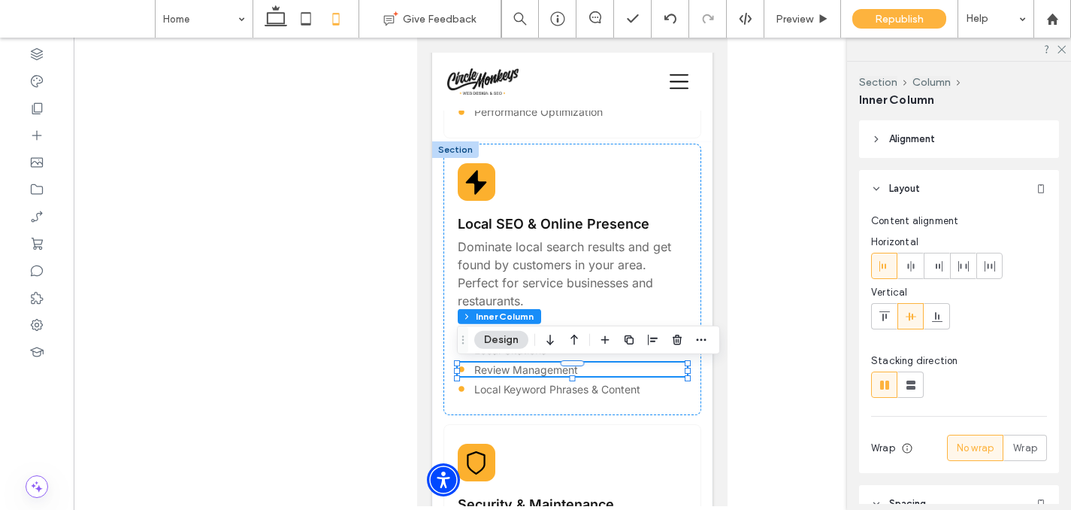
click at [518, 368] on span "Review Management" at bounding box center [526, 369] width 104 height 13
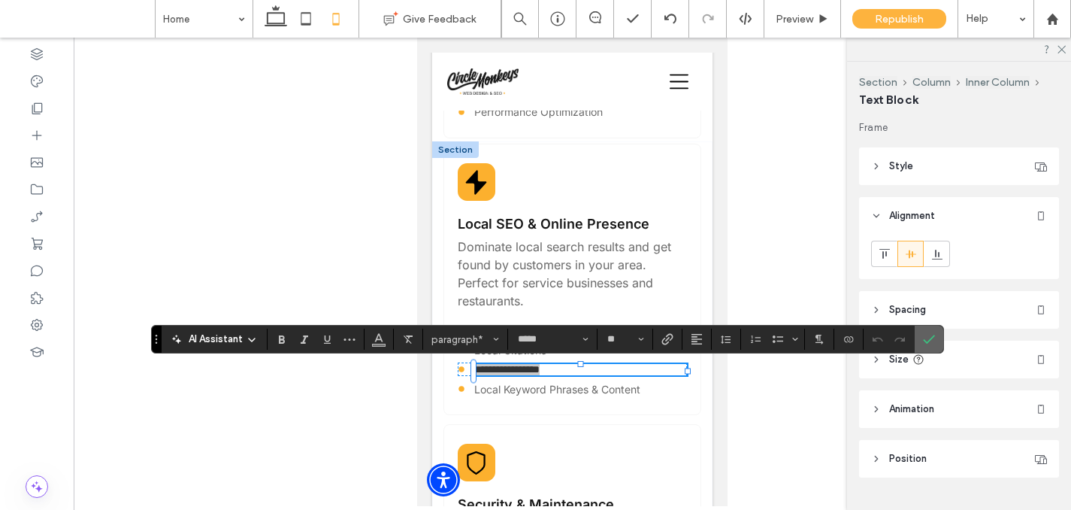
click at [929, 341] on use "Confirm" at bounding box center [930, 339] width 12 height 9
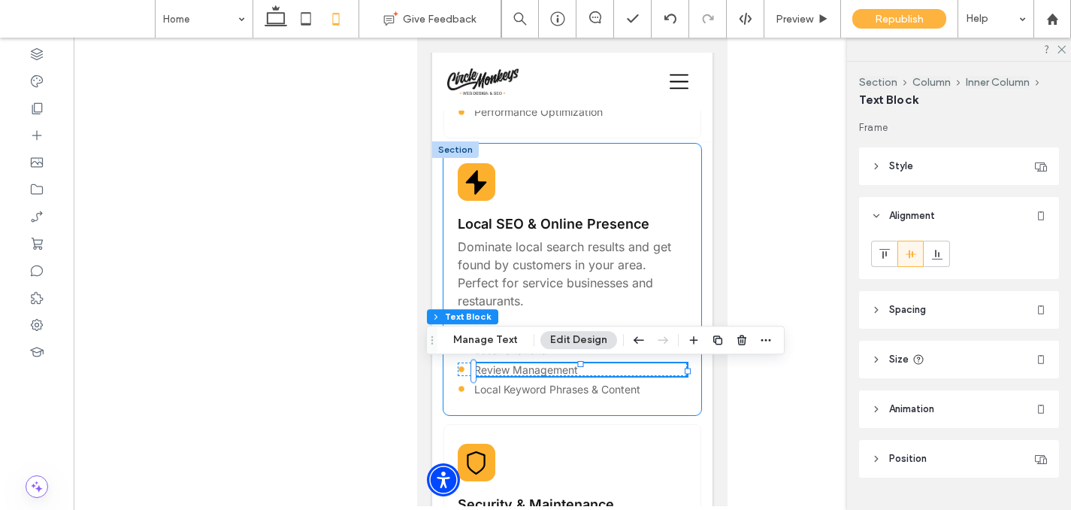
click at [558, 312] on div "Local SEO & Online Presence Dominate local search results and get found by cust…" at bounding box center [573, 279] width 258 height 271
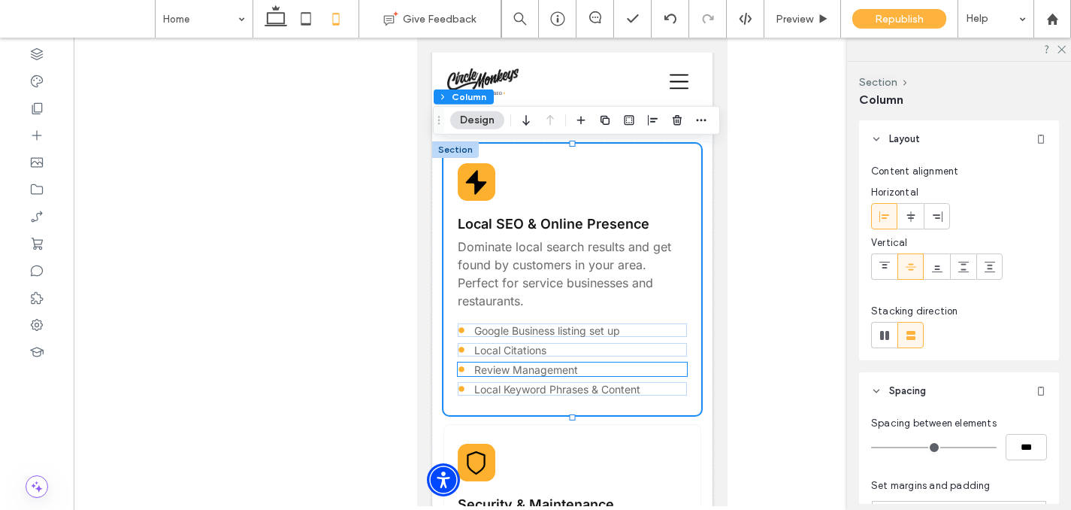
click at [532, 370] on span "Review Management" at bounding box center [526, 369] width 104 height 13
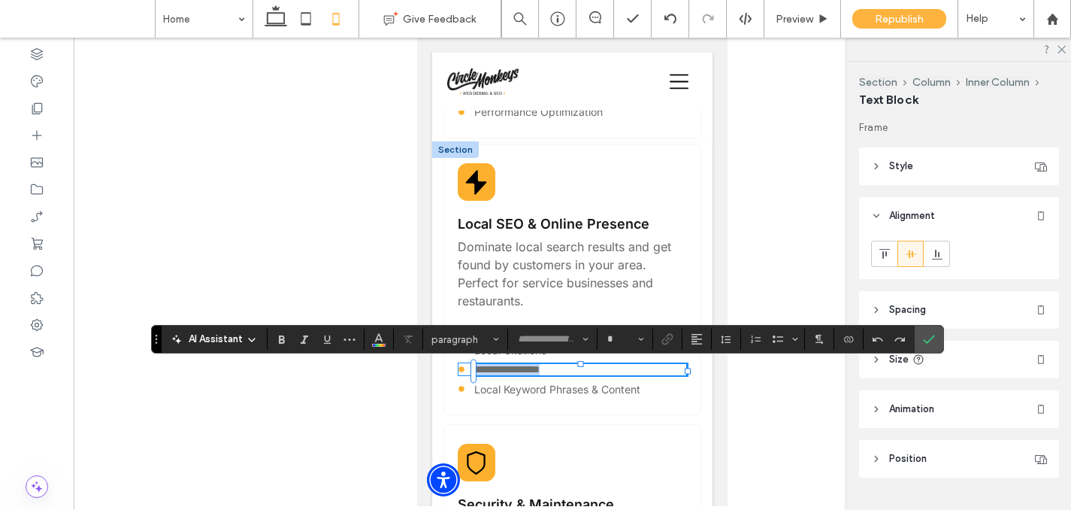
type input "*****"
type input "**"
click at [926, 333] on icon "Confirm" at bounding box center [929, 339] width 12 height 12
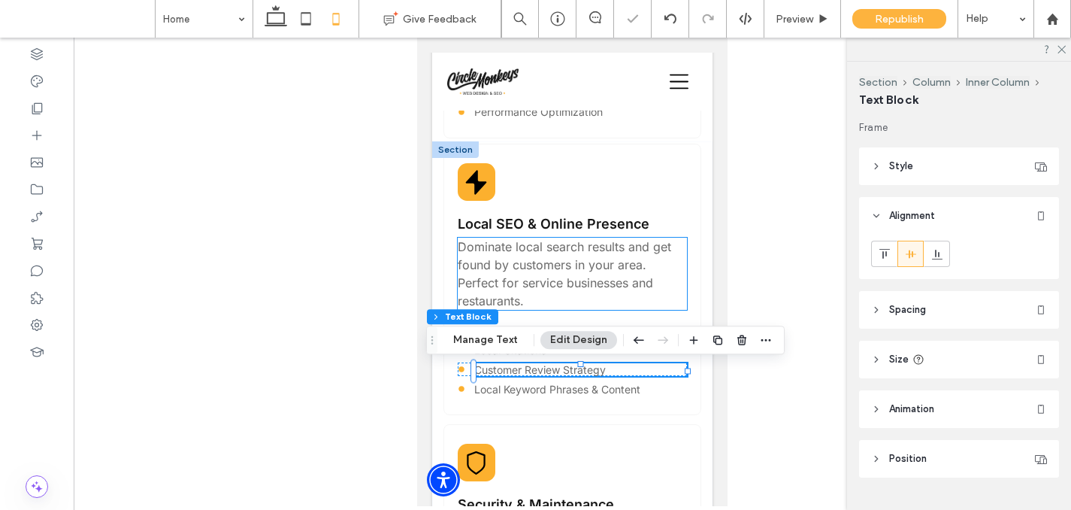
click at [595, 284] on span "Dominate local search results and get found by customers in your area. Perfect …" at bounding box center [565, 273] width 214 height 69
